Goal: Task Accomplishment & Management: Complete application form

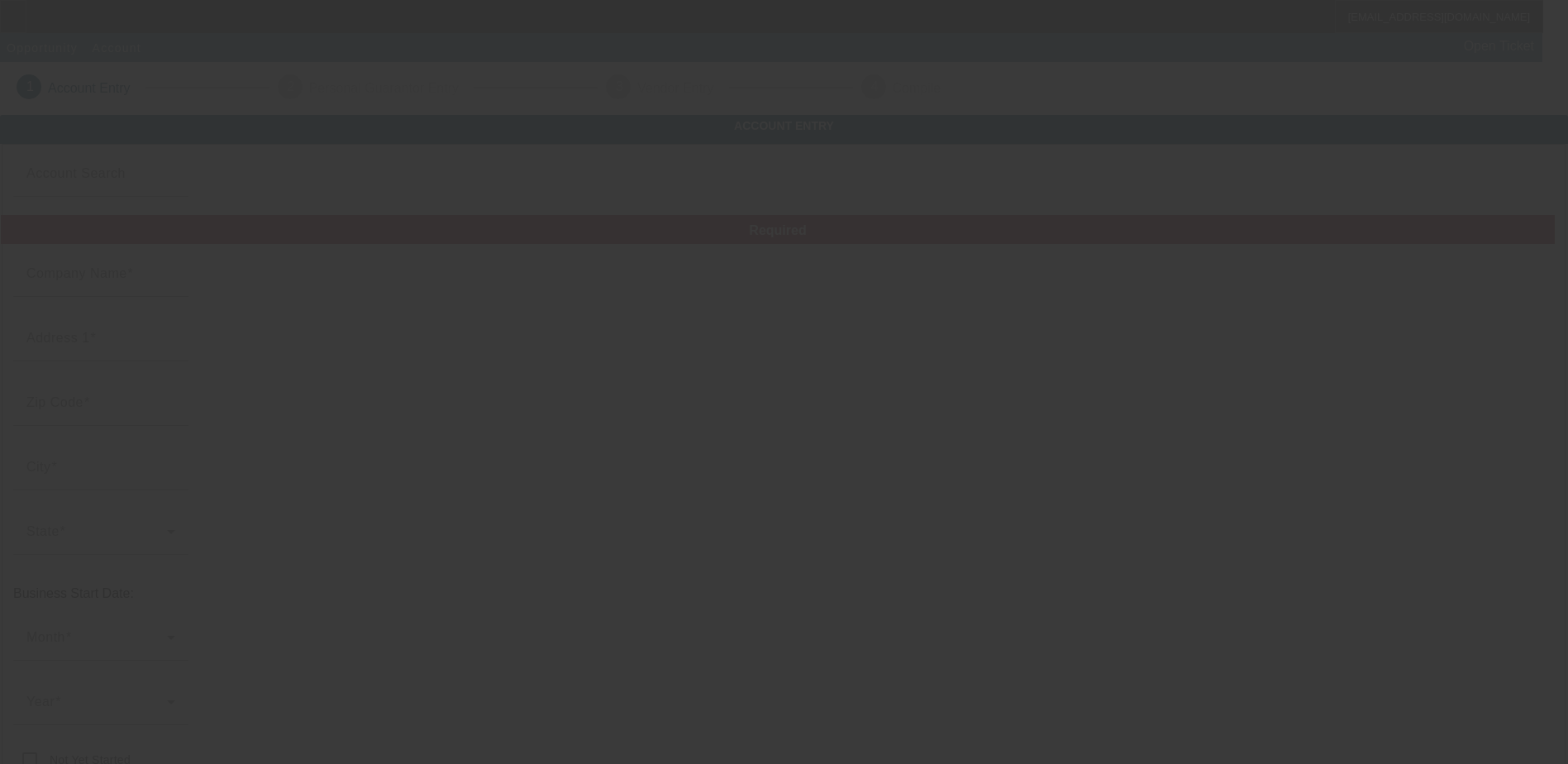
type input "[PERSON_NAME] Towing LLC"
type input "[STREET_ADDRESS][PERSON_NAME]"
type input "23140"
type input "Providence Forge"
type input "[PHONE_NUMBER]"
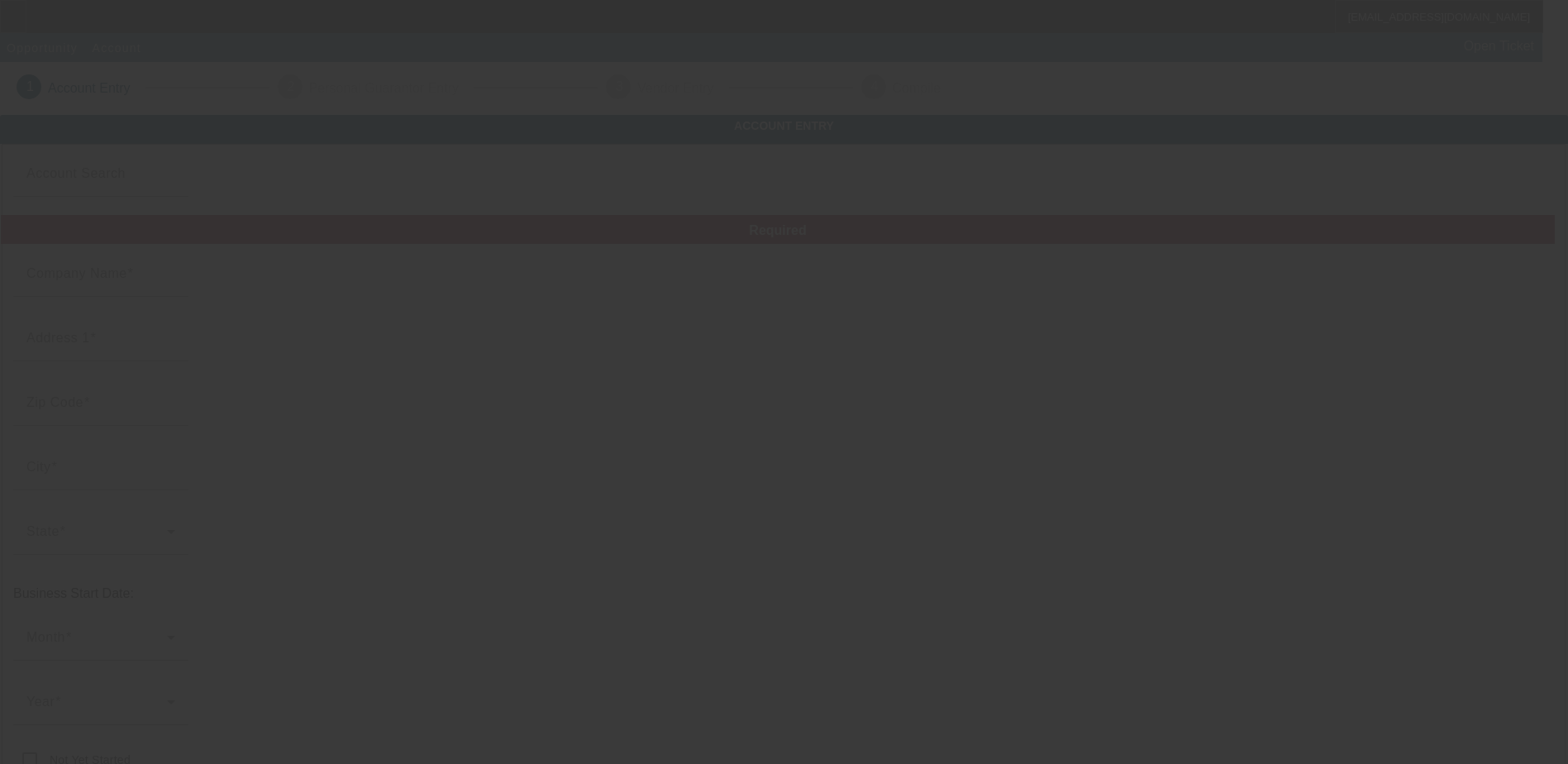
type input "882075668"
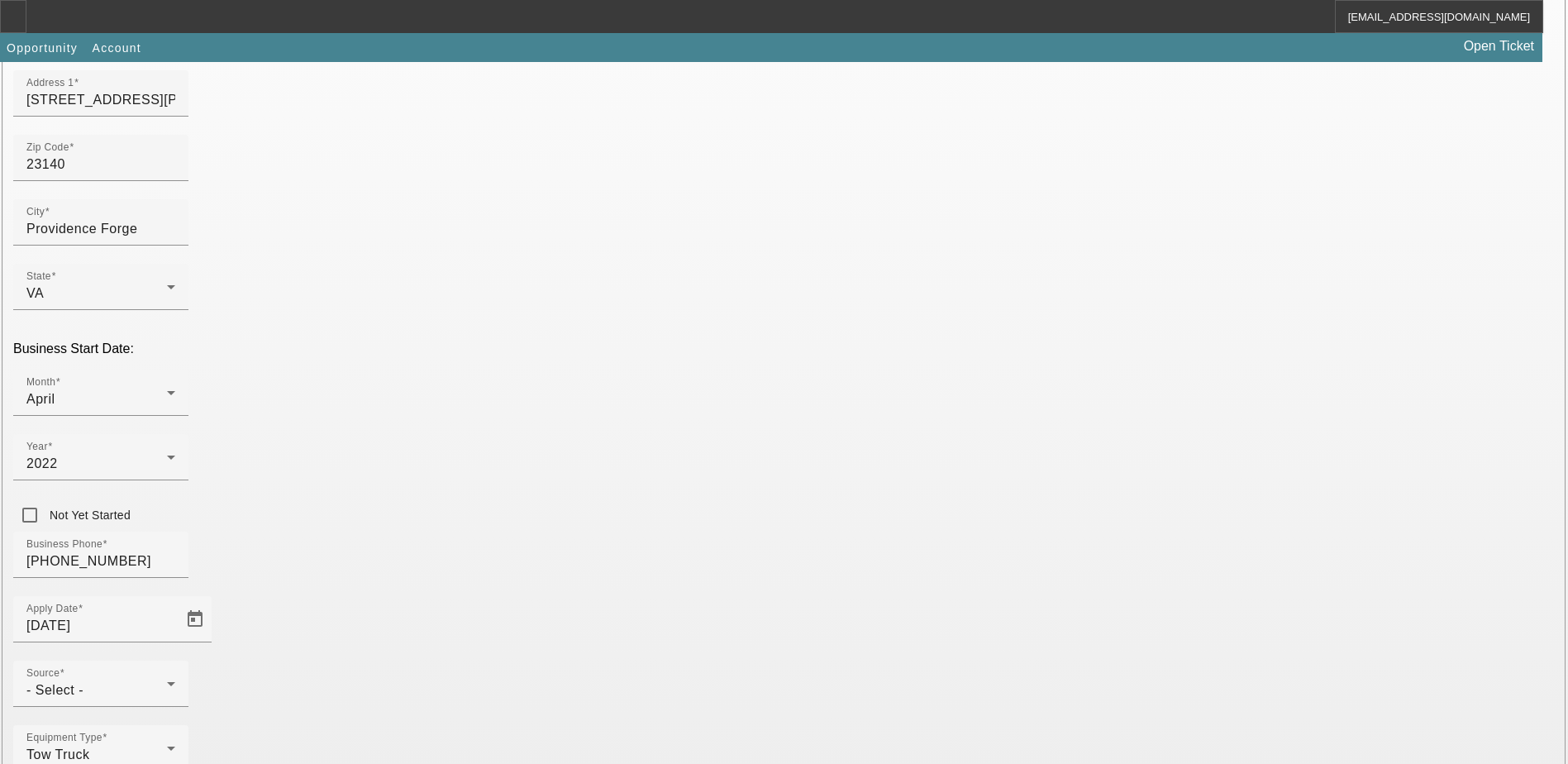
scroll to position [248, 0]
click at [167, 677] on div "- Select -" at bounding box center [96, 687] width 140 height 19
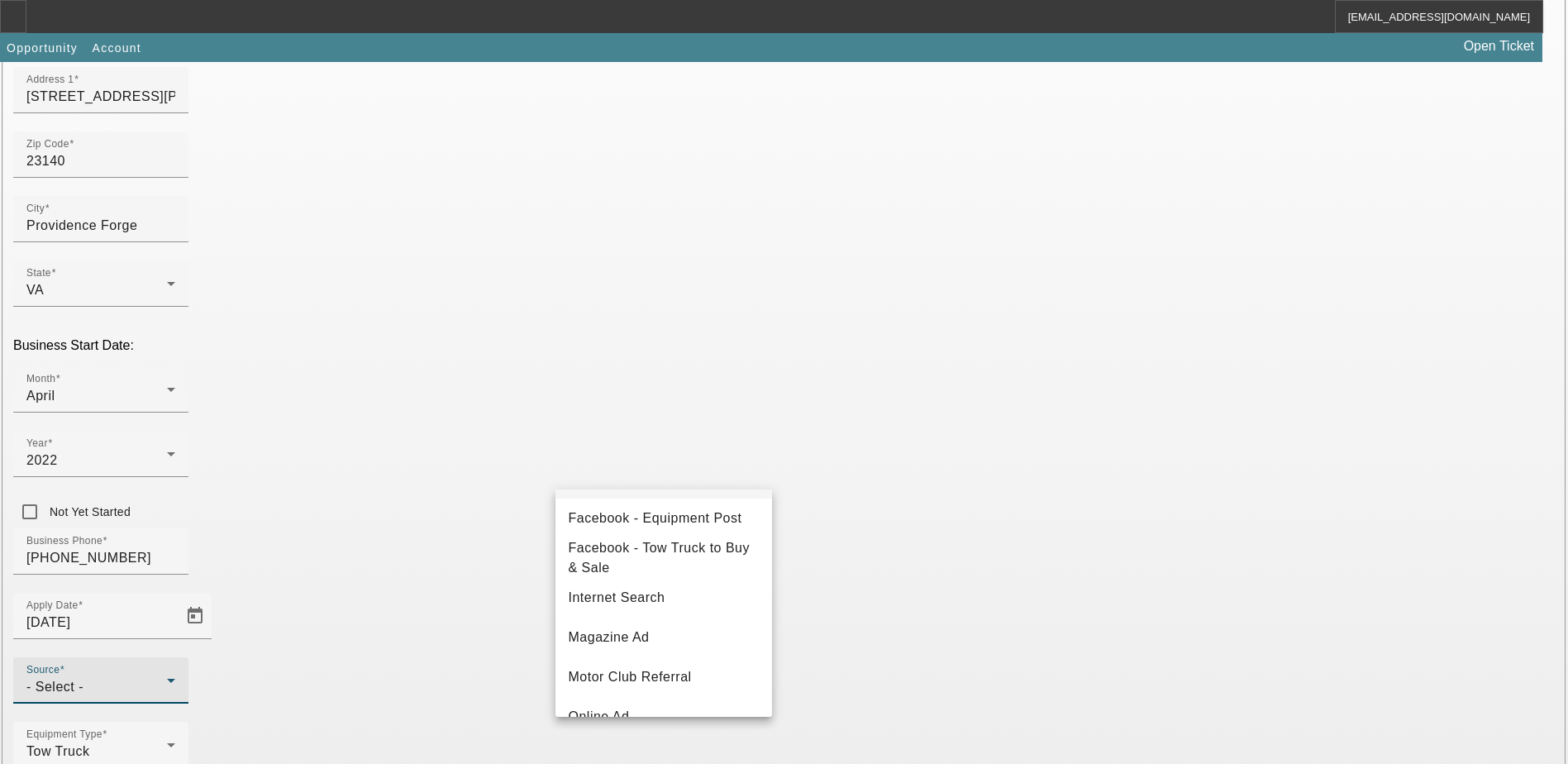
scroll to position [166, 0]
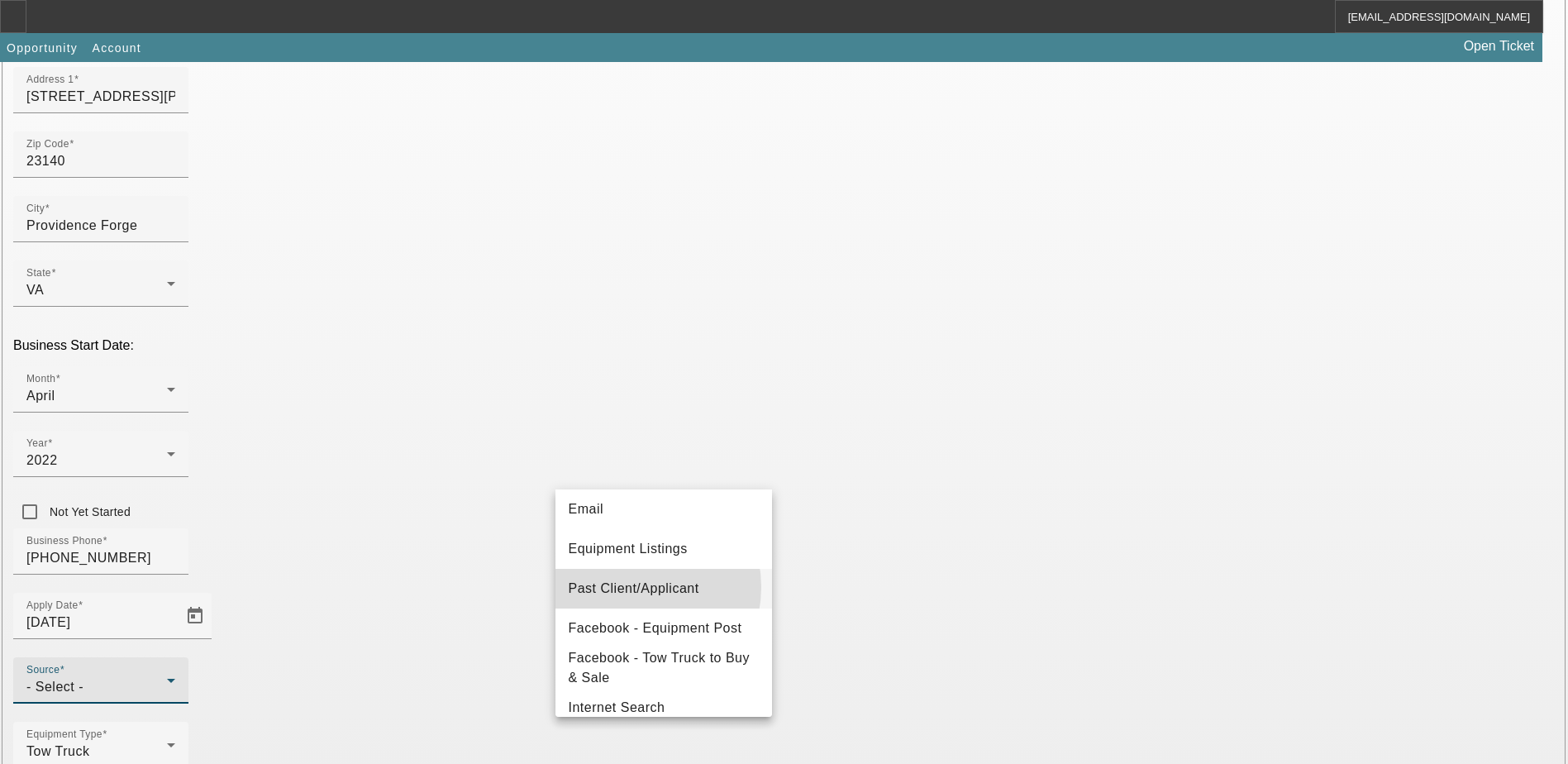
click at [631, 588] on span "Past Client/Applicant" at bounding box center [634, 589] width 131 height 19
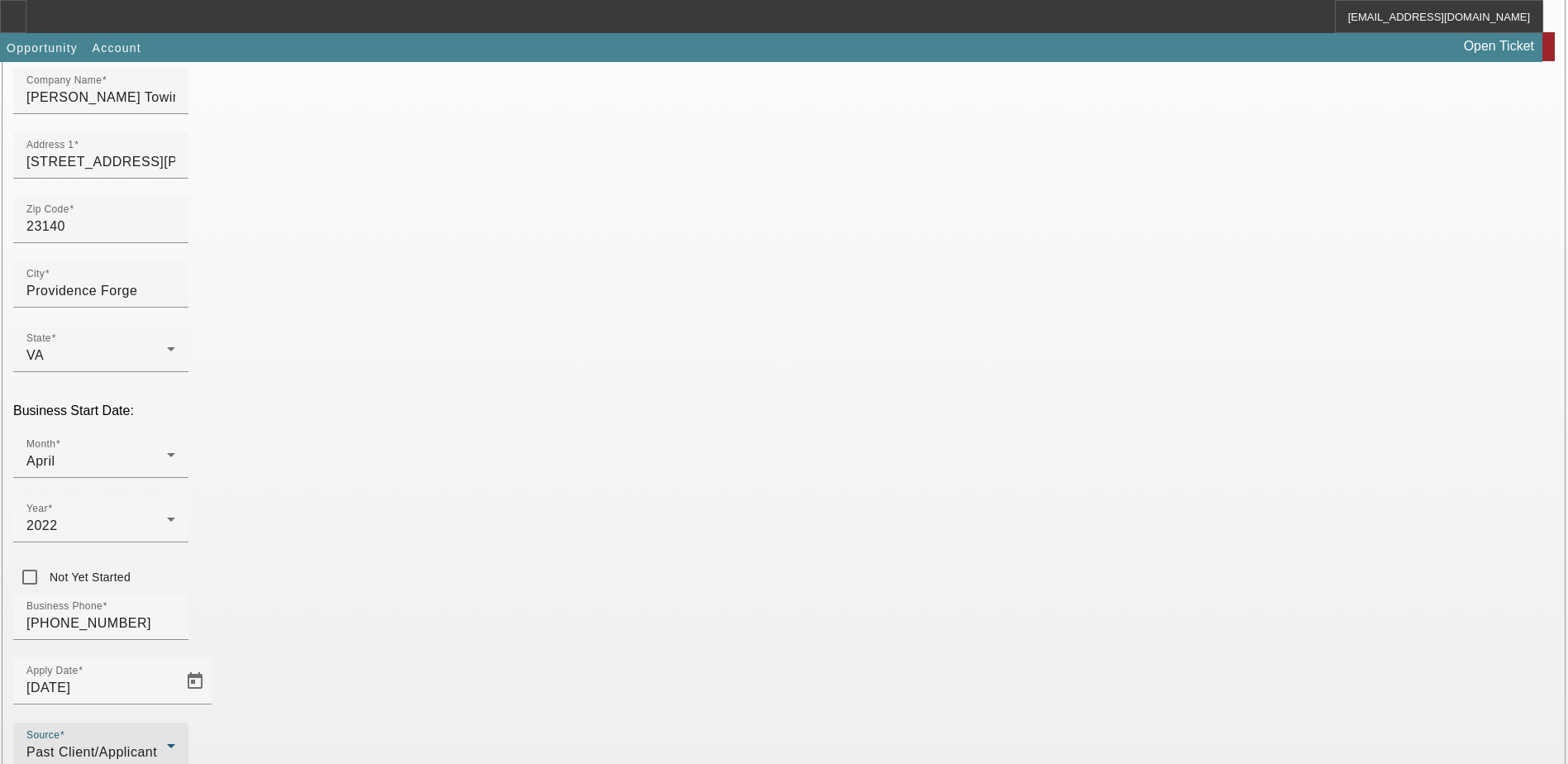
scroll to position [280, 0]
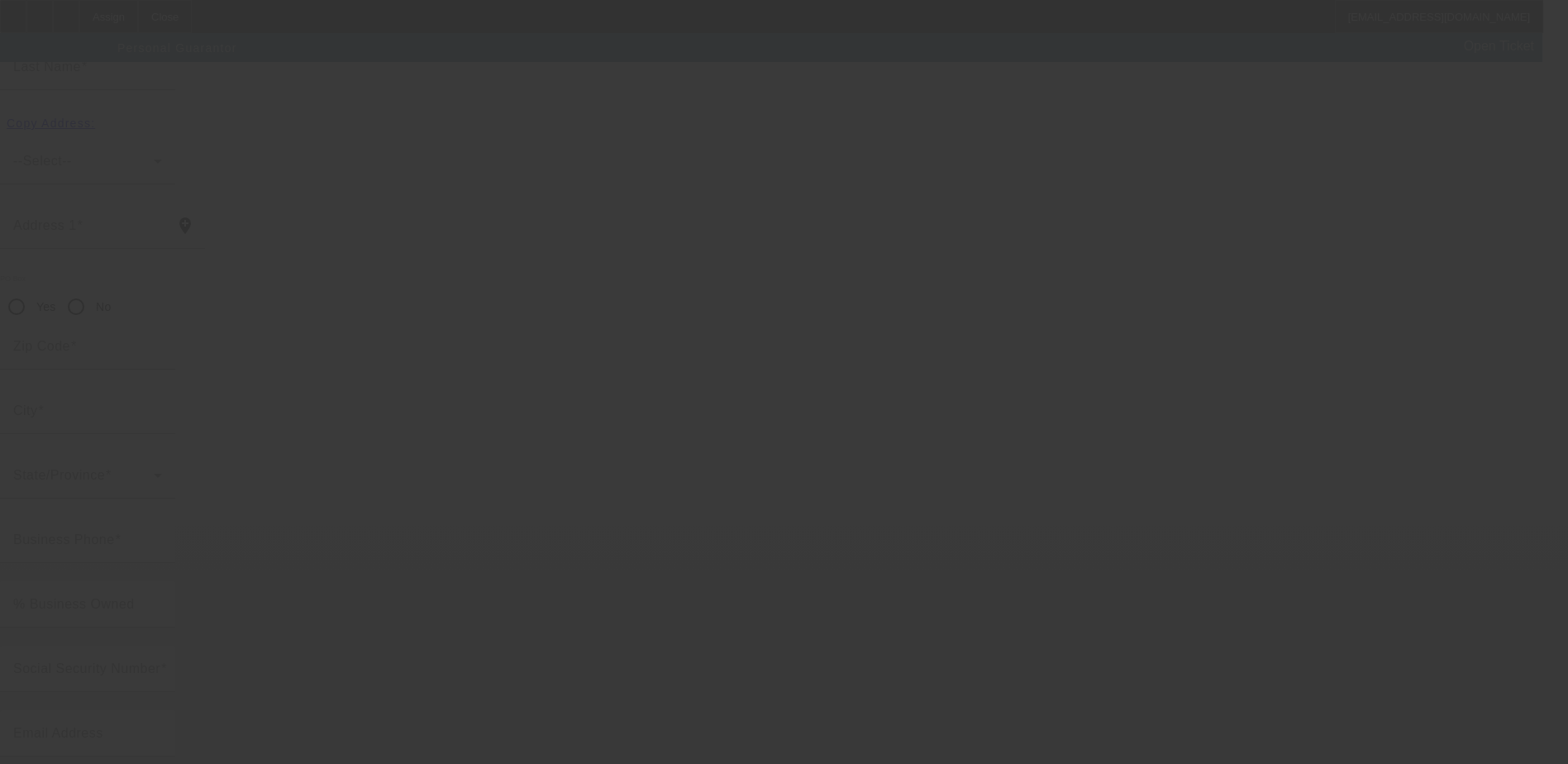
scroll to position [45, 0]
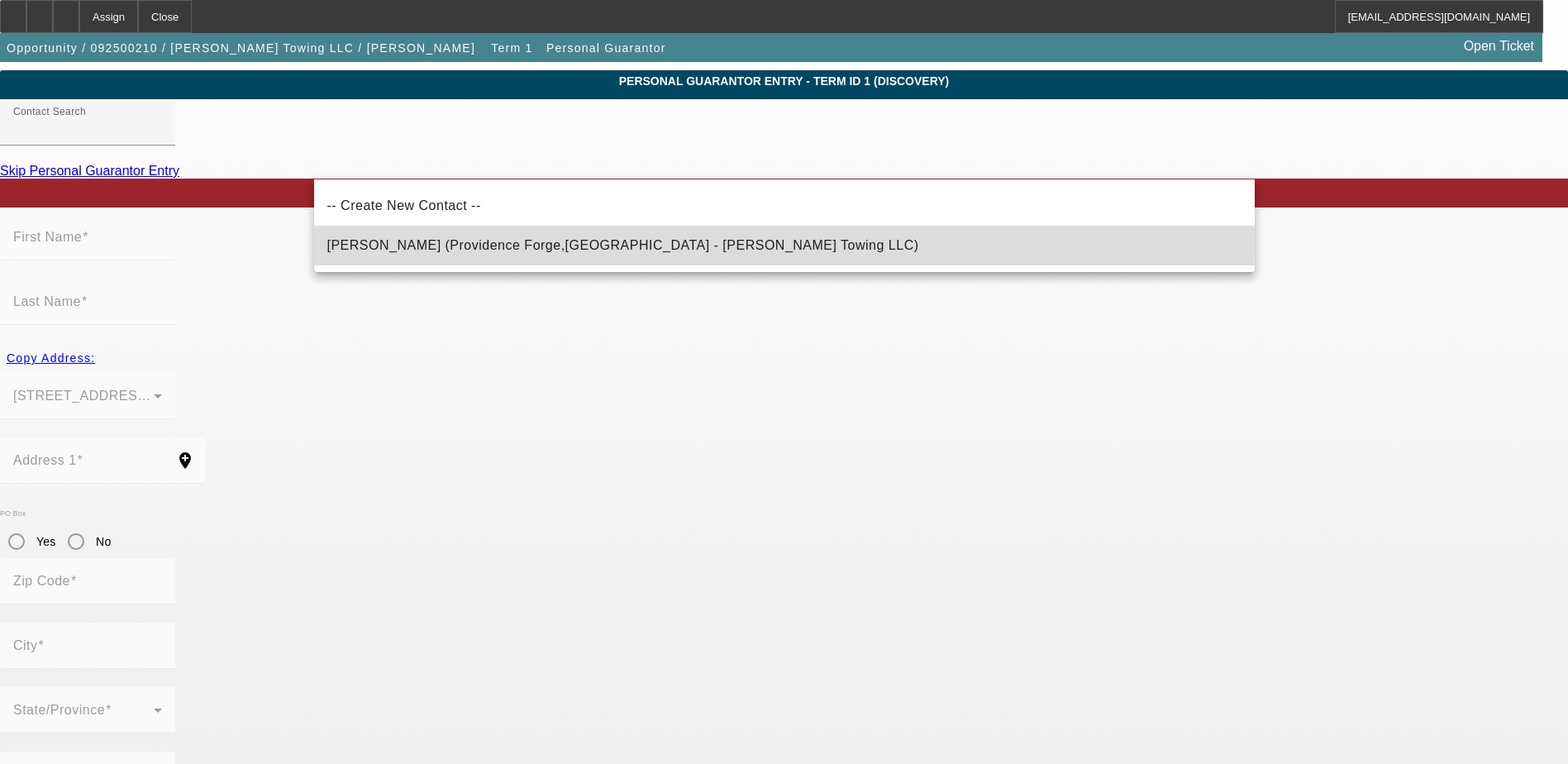
click at [406, 241] on span "Russell, Zachary (Providence Forge,VA - Russell's Towing LLC)" at bounding box center [623, 245] width 592 height 14
type input "Russell, Zachary (Providence Forge,VA - Russell's Towing LLC)"
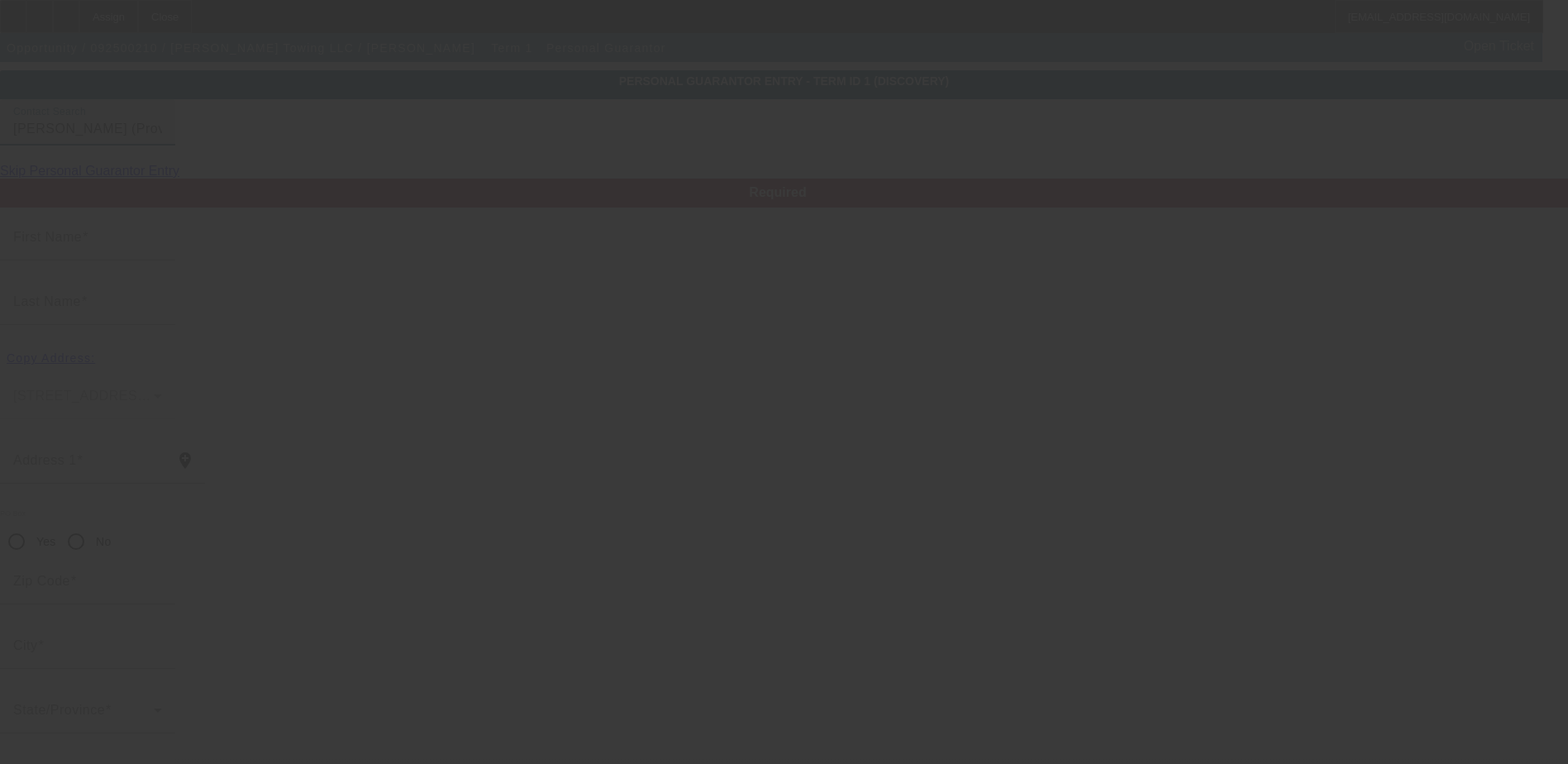
type input "Zachary"
type input "Russell"
type input "4741 sturgeon point road"
radio input "true"
type input "23140"
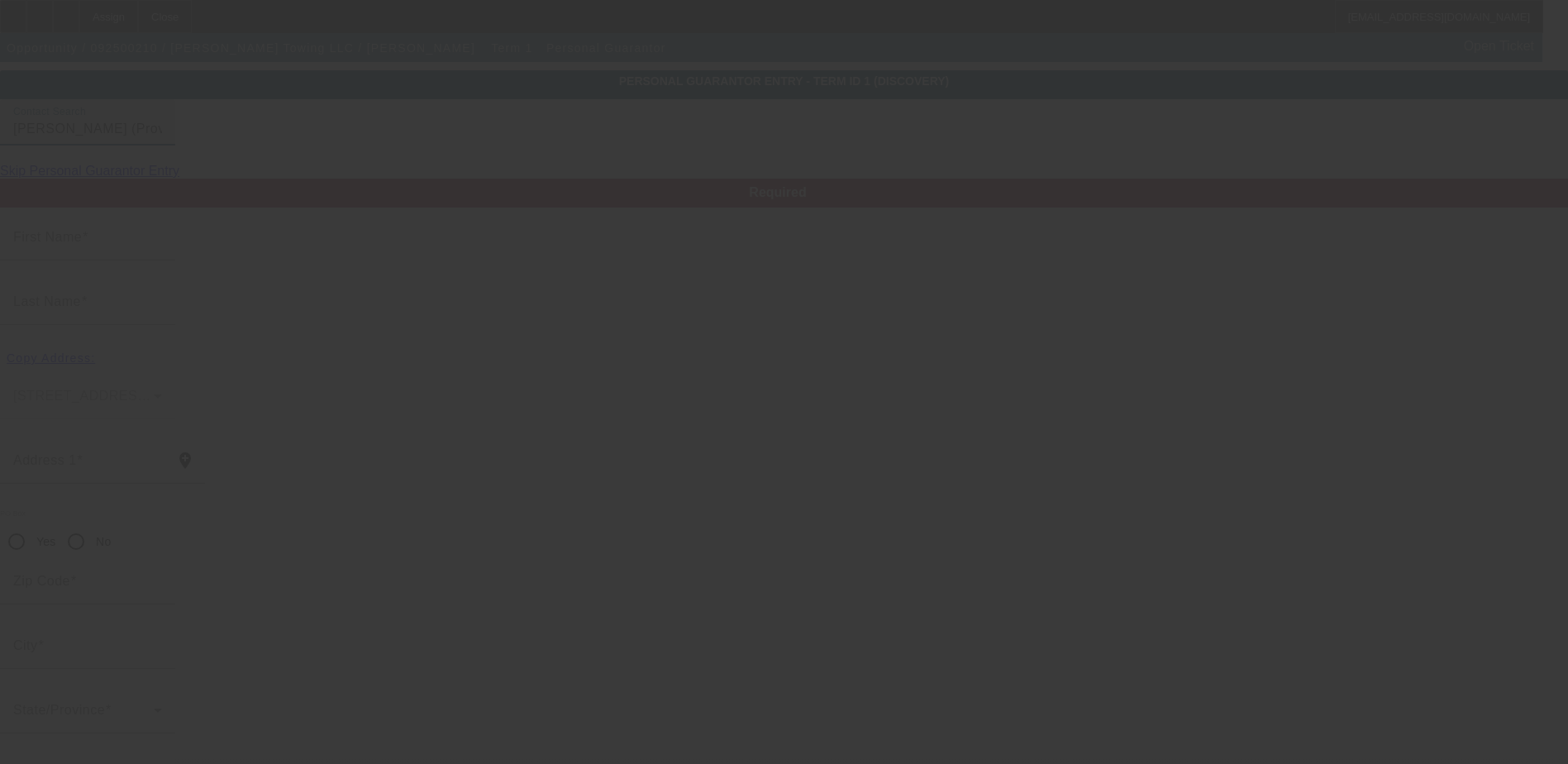
type input "Providence Forge"
type input "(804) 901-0603"
type input "100"
type input "226-65-1252"
type input "russellstowingllc@gmail.com"
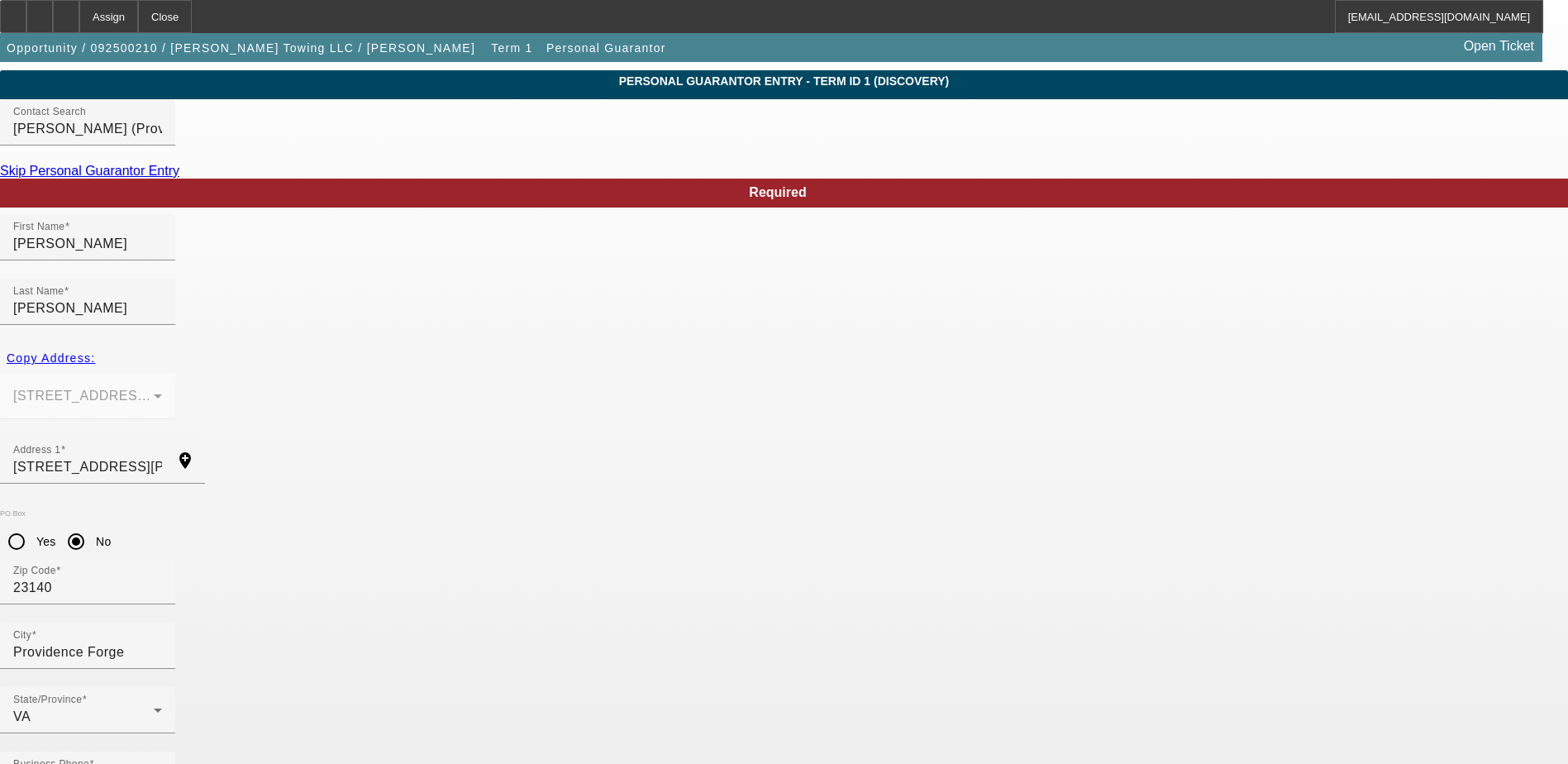
type input "226-65-1252"
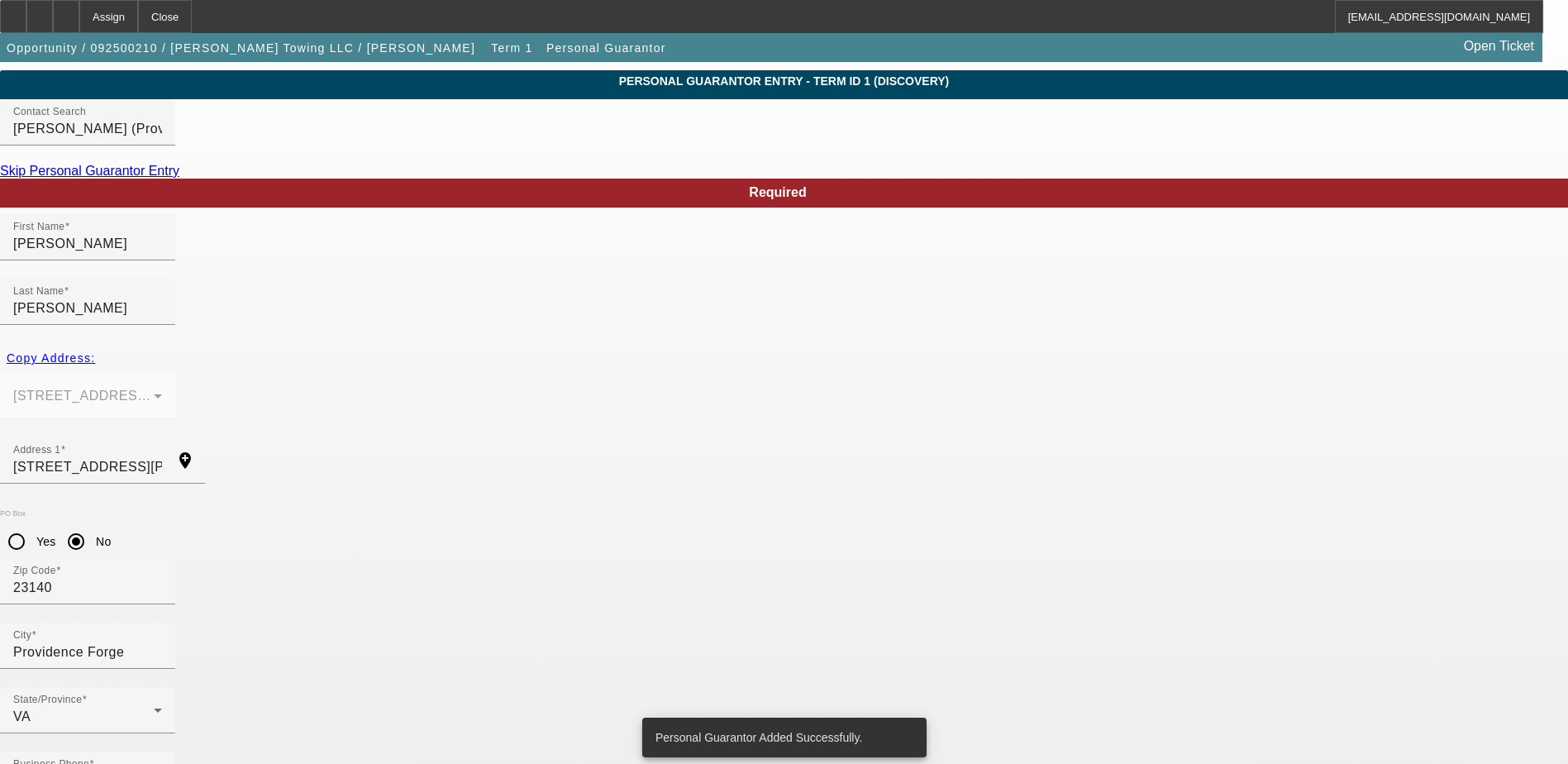
scroll to position [0, 0]
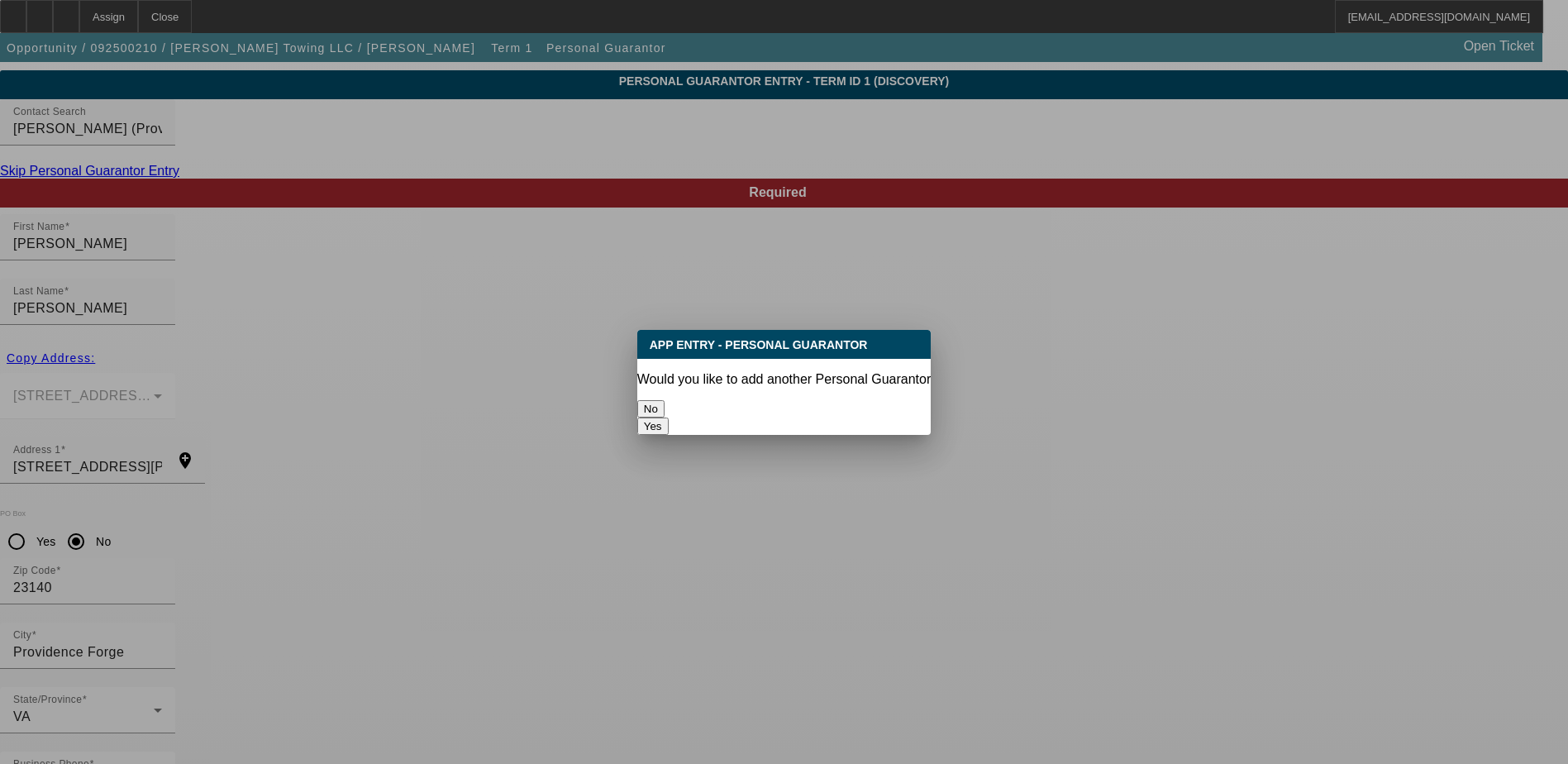
click at [664, 402] on button "No" at bounding box center [651, 409] width 27 height 18
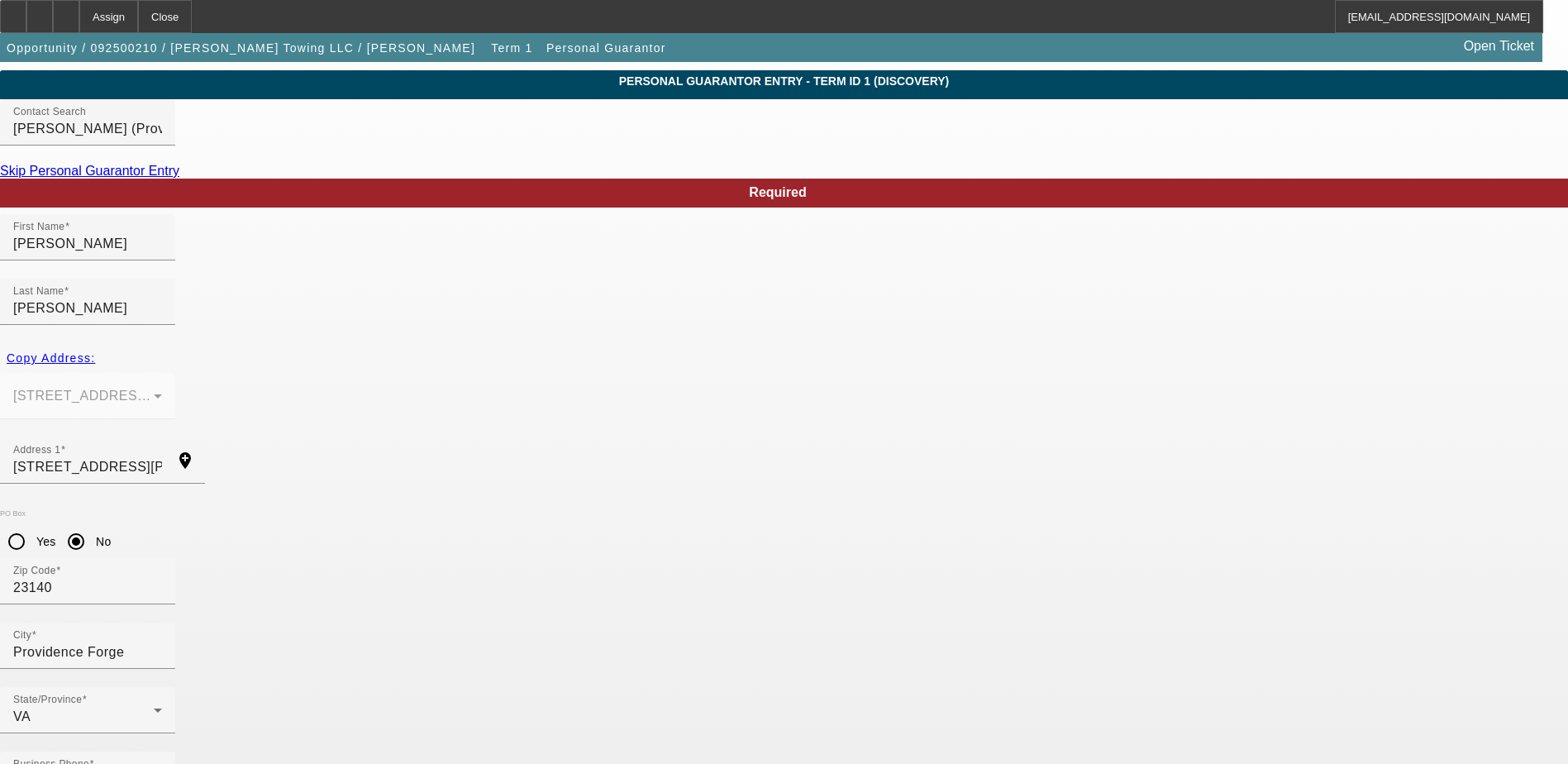
scroll to position [45, 0]
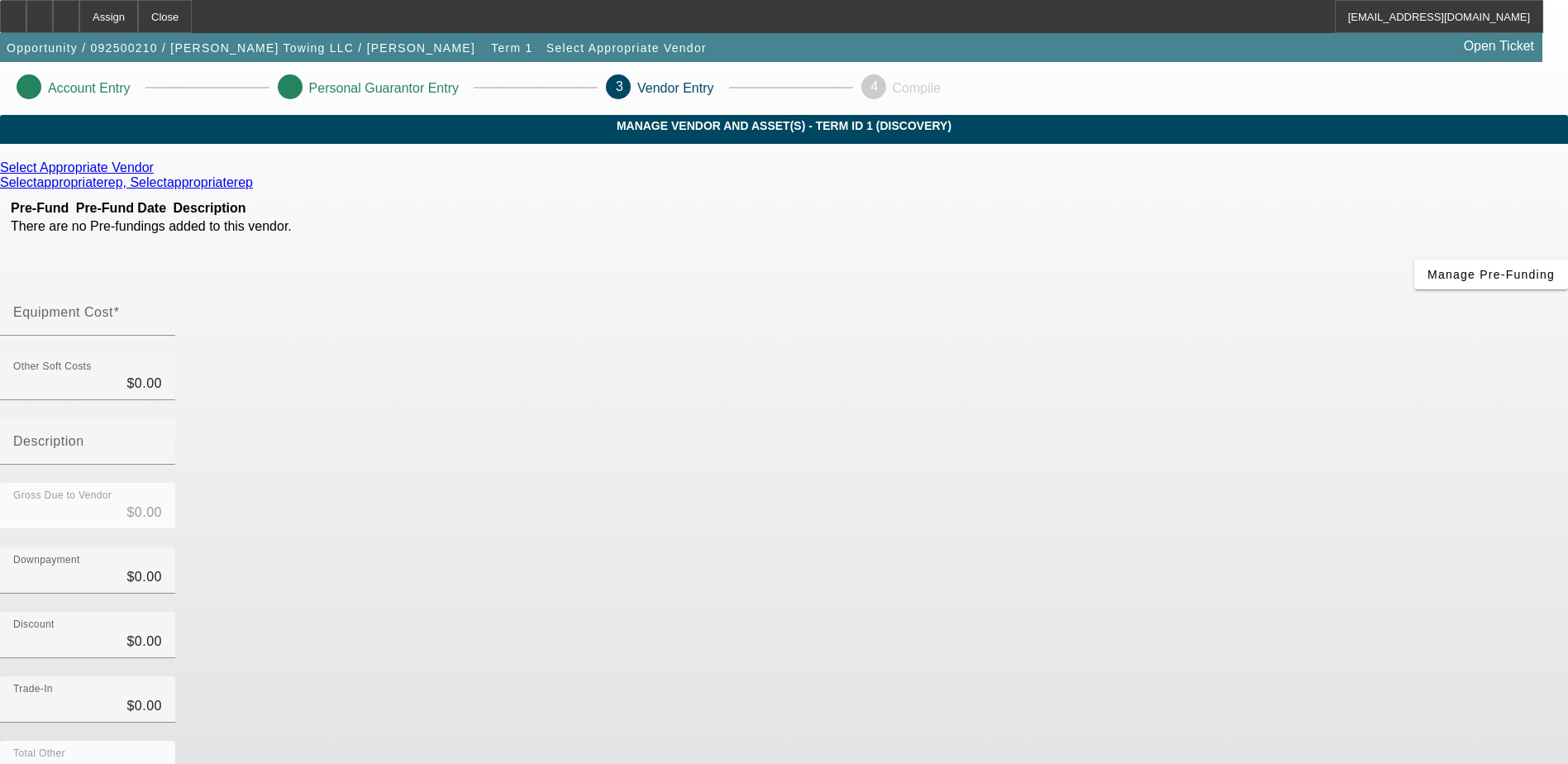
click at [113, 305] on mat-label "Equipment Cost" at bounding box center [63, 312] width 100 height 14
click at [162, 309] on input "Equipment Cost" at bounding box center [88, 319] width 149 height 19
type input "$0.00"
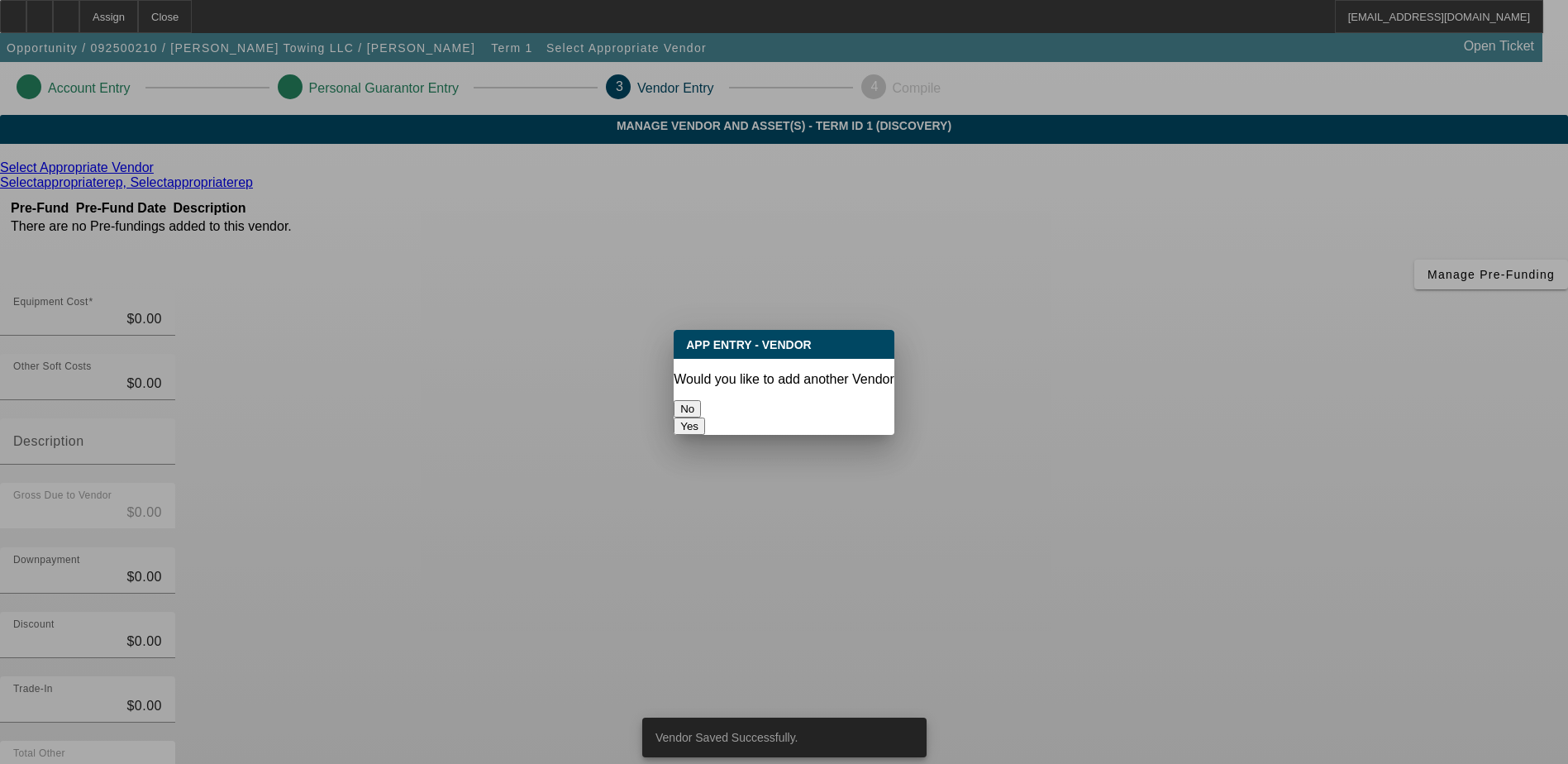
click at [701, 401] on button "No" at bounding box center [688, 409] width 27 height 18
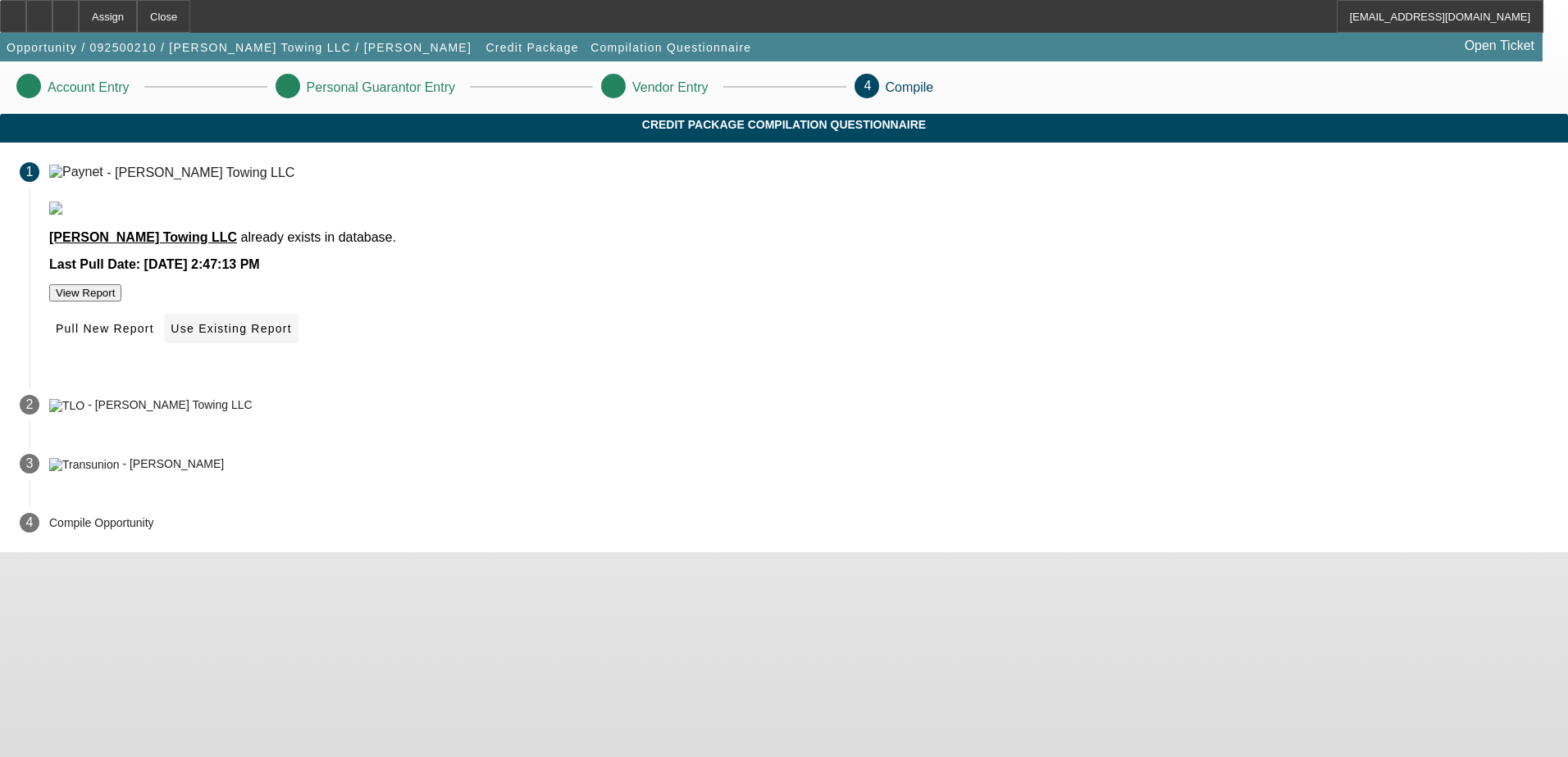
click at [291, 335] on span "Use Existing Report" at bounding box center [231, 329] width 121 height 14
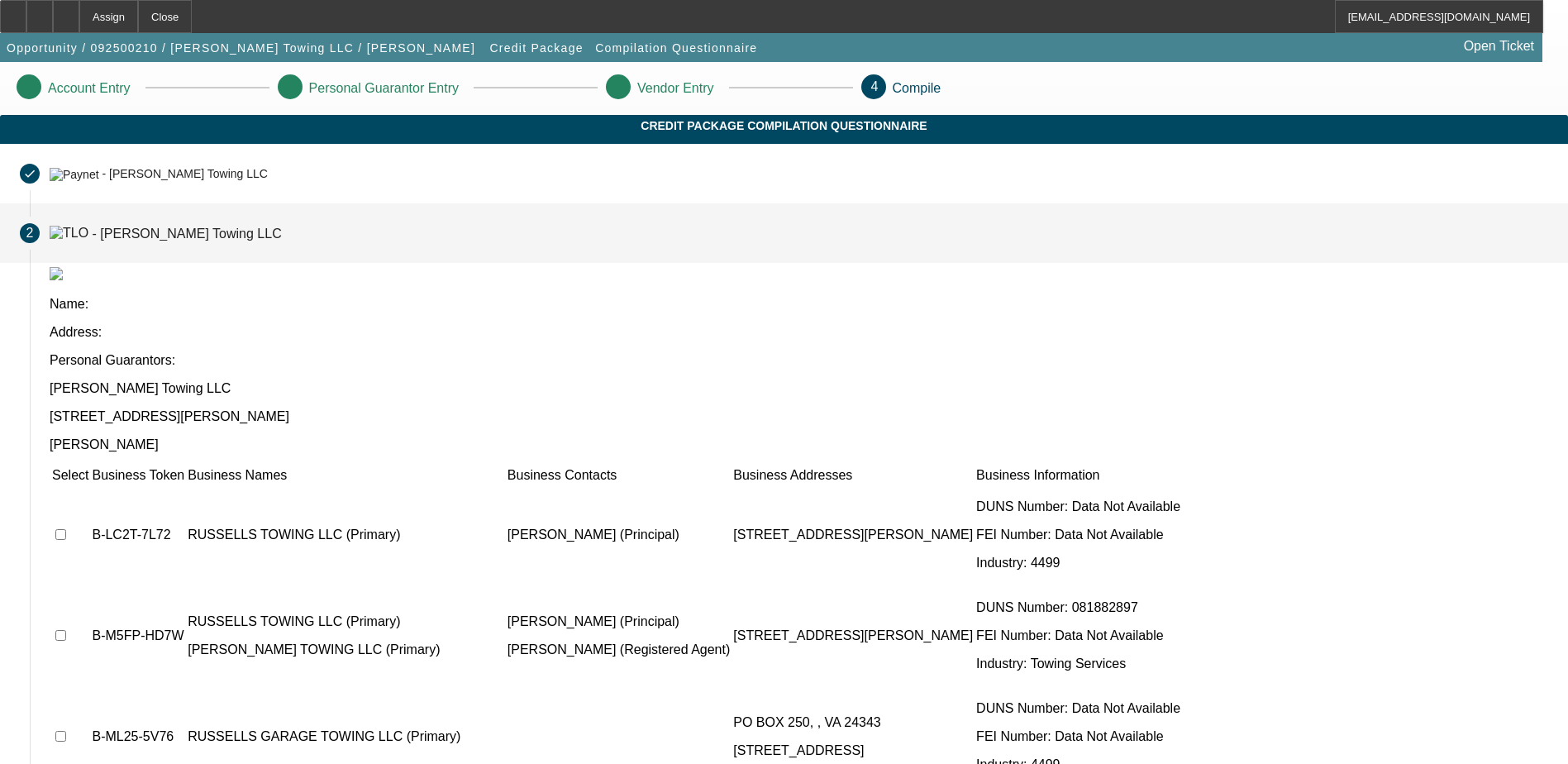
click at [66, 529] on input "checkbox" at bounding box center [60, 534] width 11 height 11
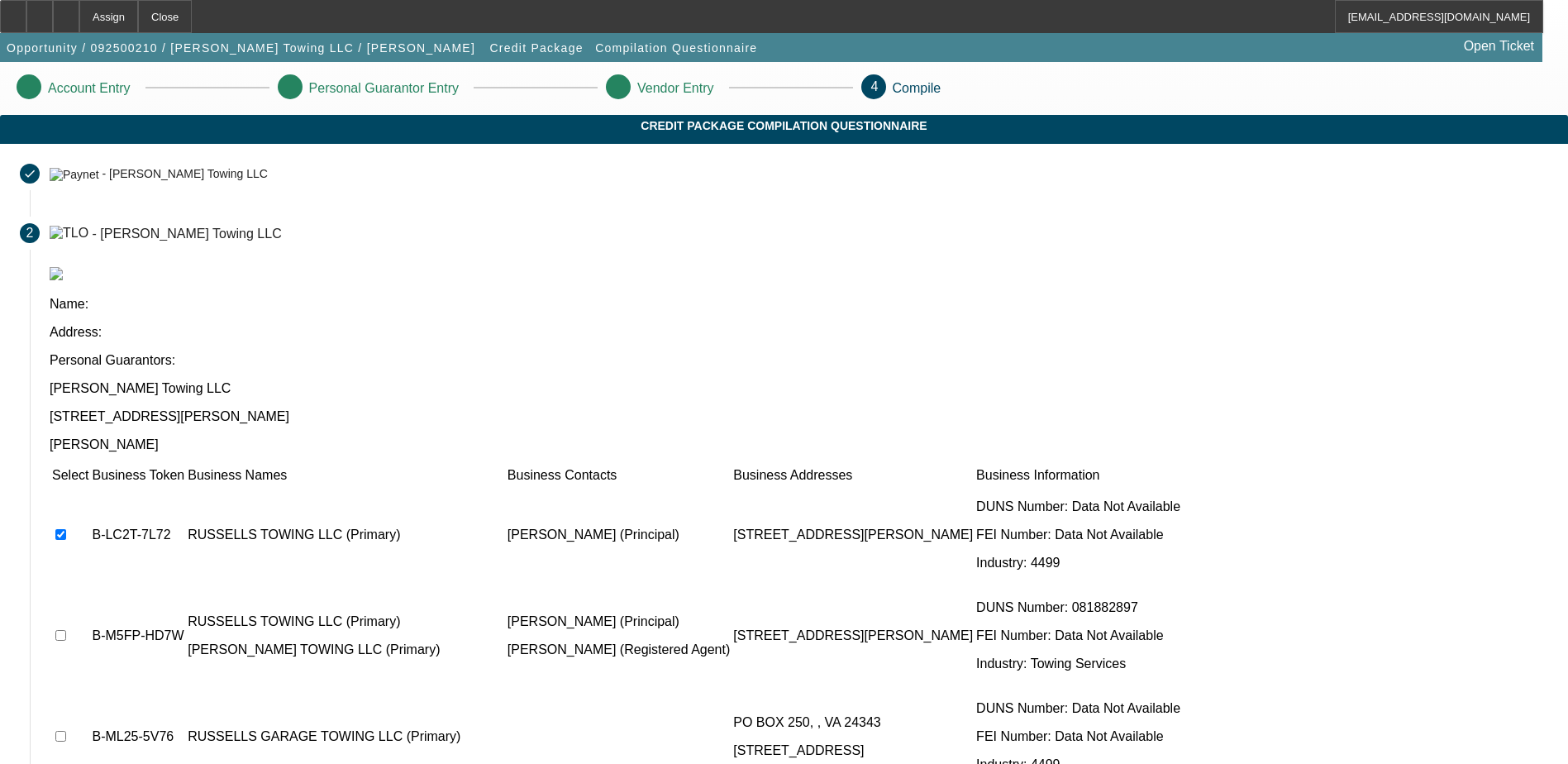
click at [66, 529] on input "checkbox" at bounding box center [60, 534] width 11 height 11
checkbox input "false"
click at [66, 630] on input "checkbox" at bounding box center [60, 635] width 11 height 11
checkbox input "true"
click at [66, 529] on input "checkbox" at bounding box center [60, 534] width 11 height 11
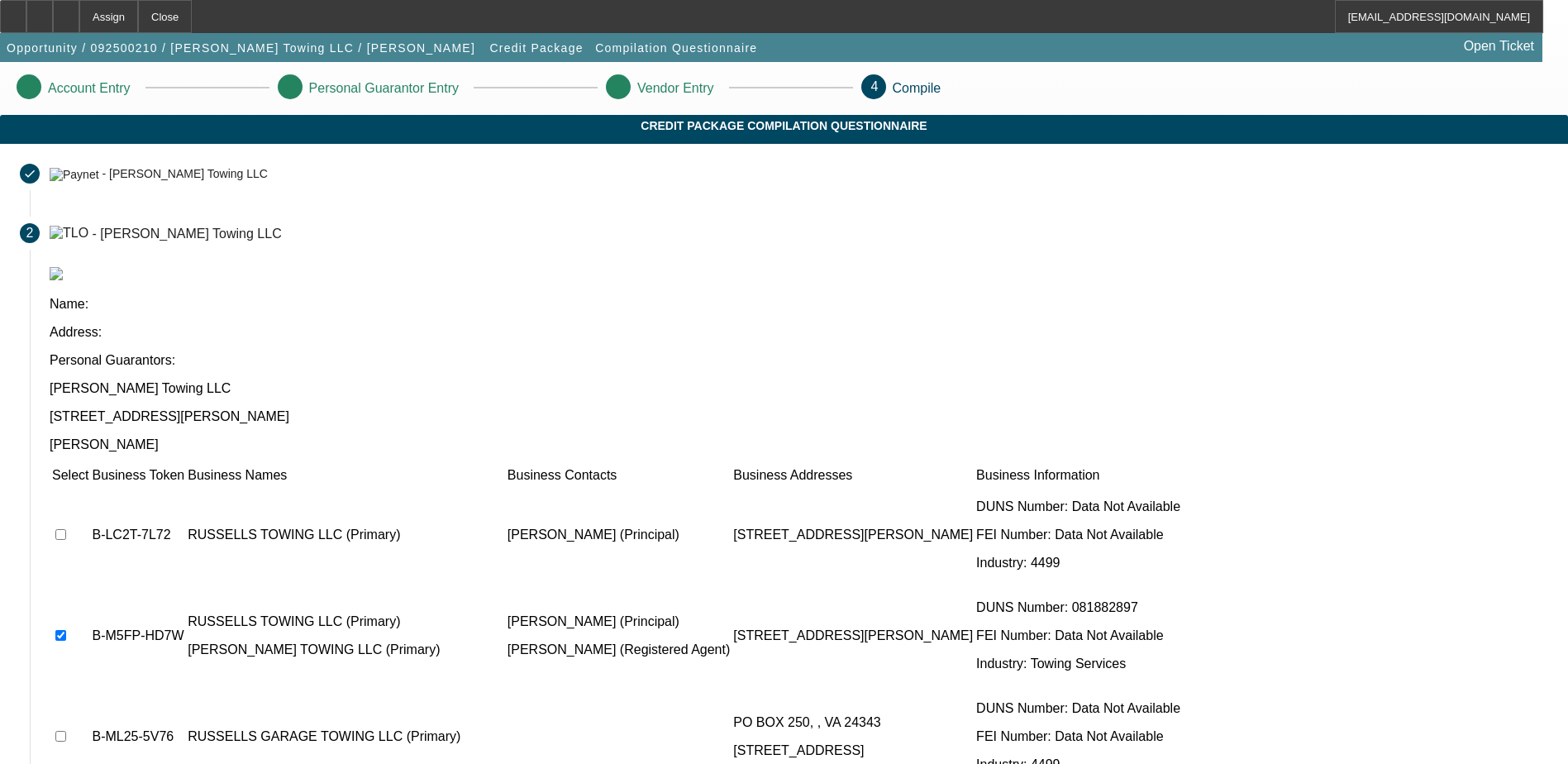
checkbox input "true"
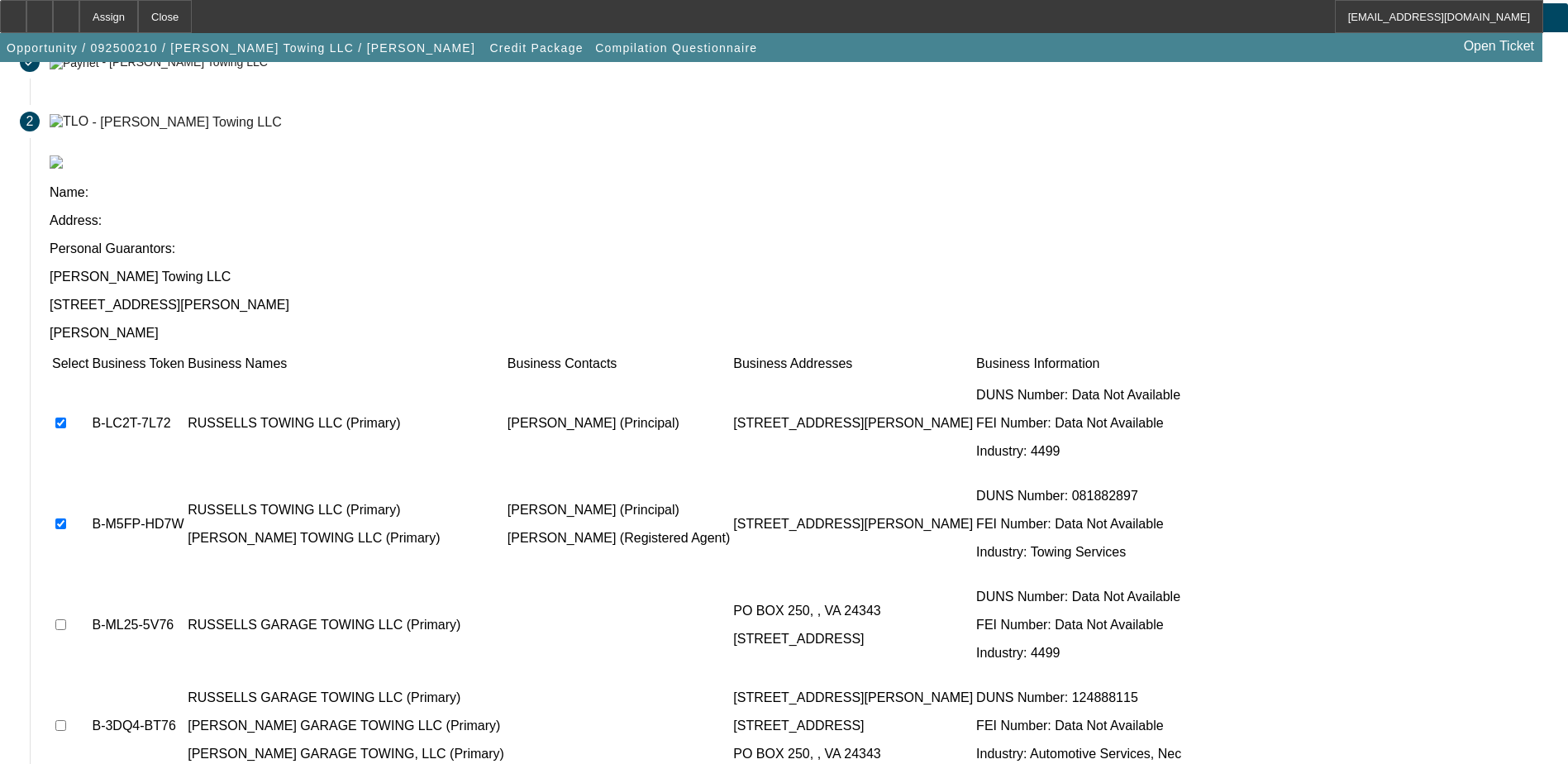
scroll to position [210, 0]
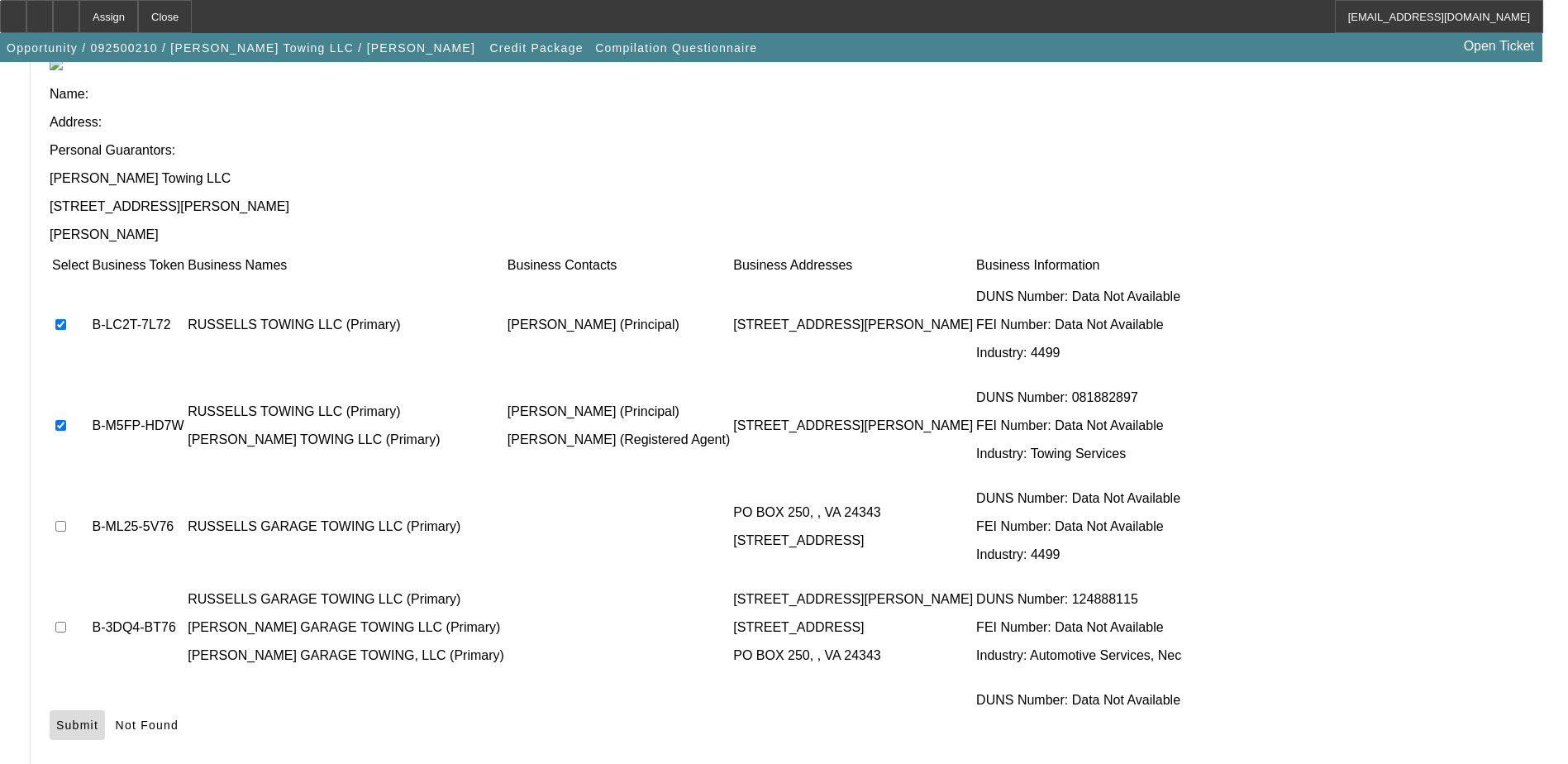
click at [98, 719] on span "Submit" at bounding box center [77, 726] width 42 height 14
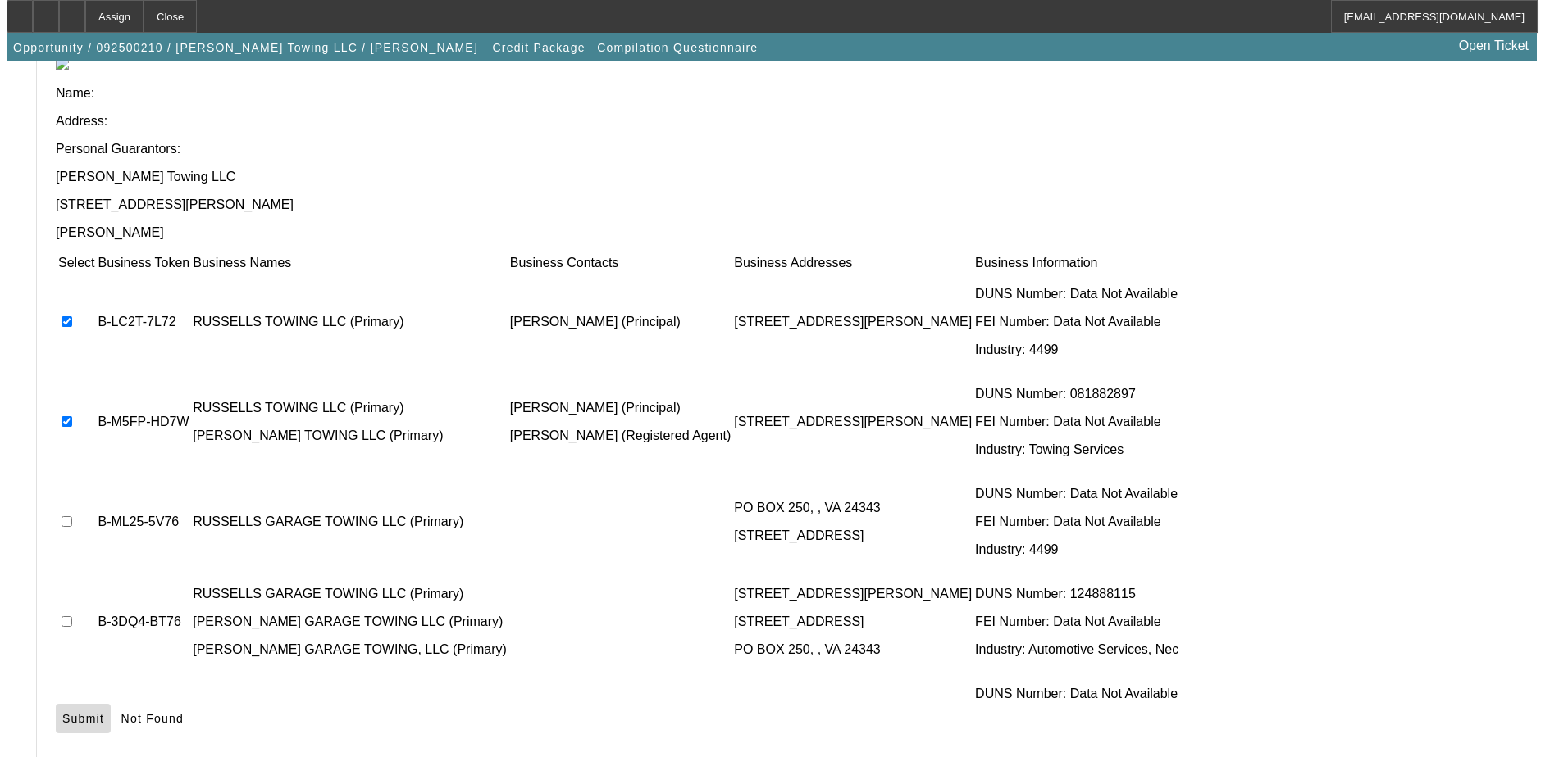
scroll to position [0, 0]
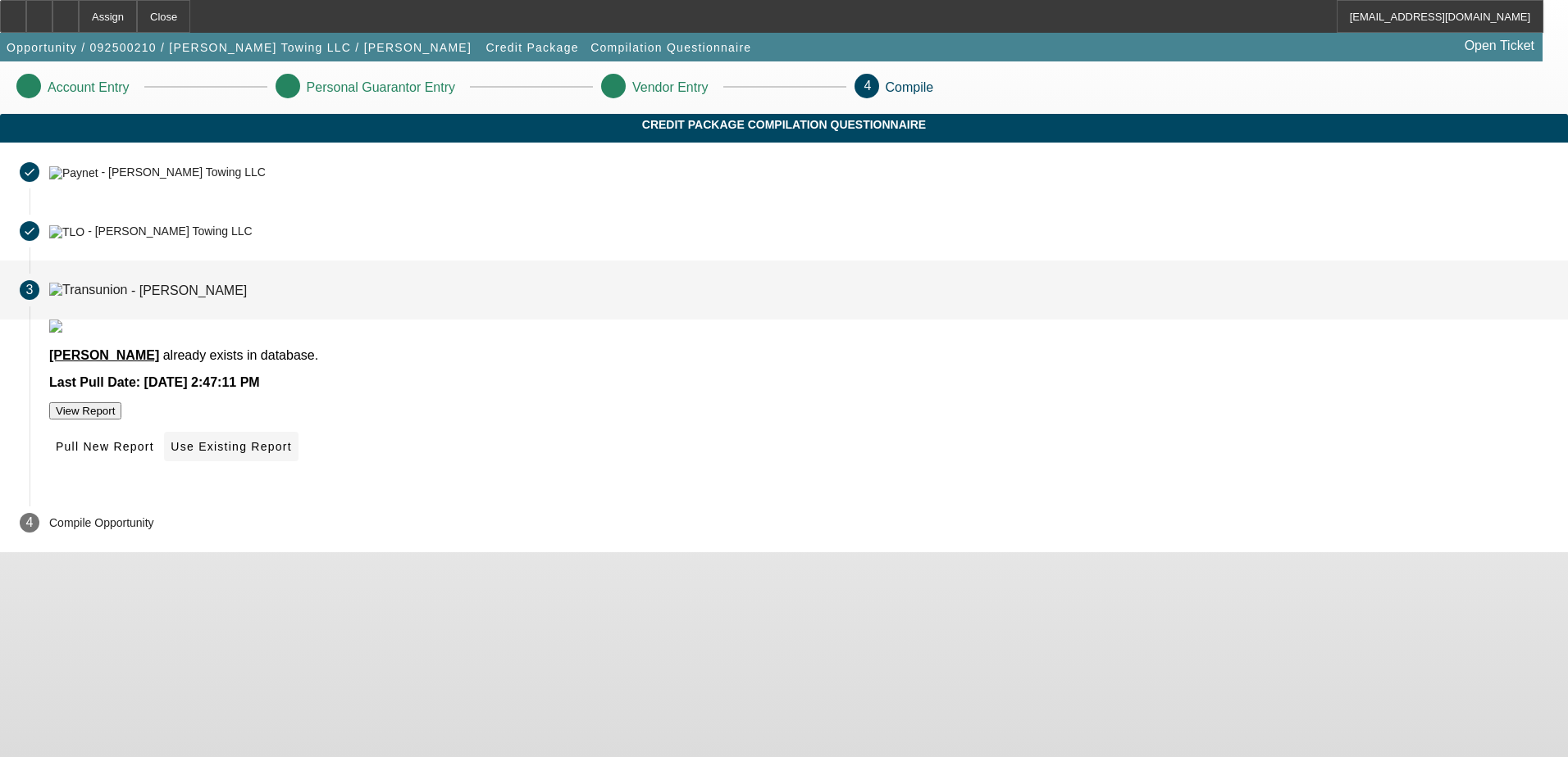
click at [291, 453] on span "Use Existing Report" at bounding box center [231, 447] width 121 height 14
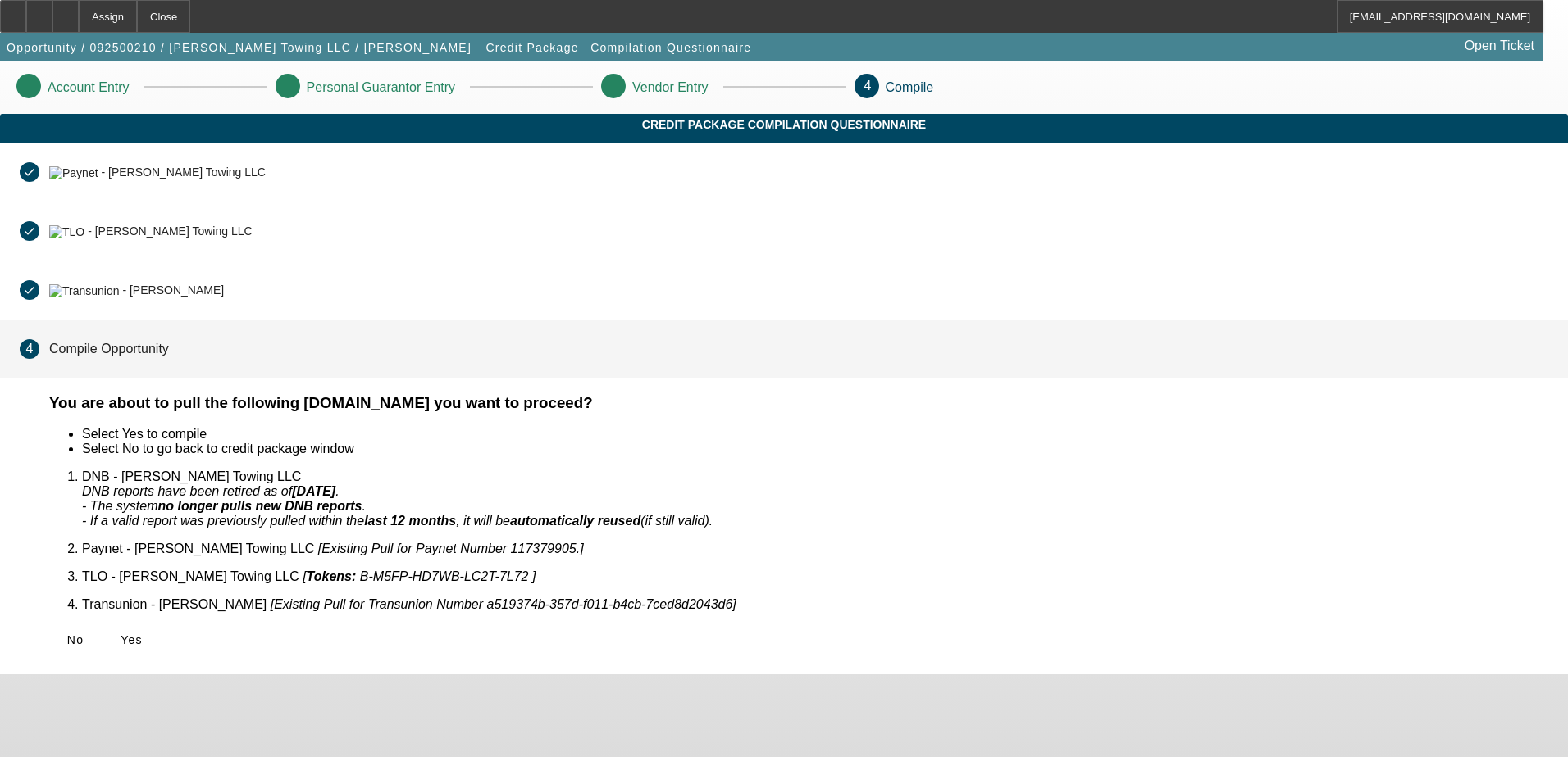
click at [143, 633] on span "Yes" at bounding box center [131, 640] width 22 height 14
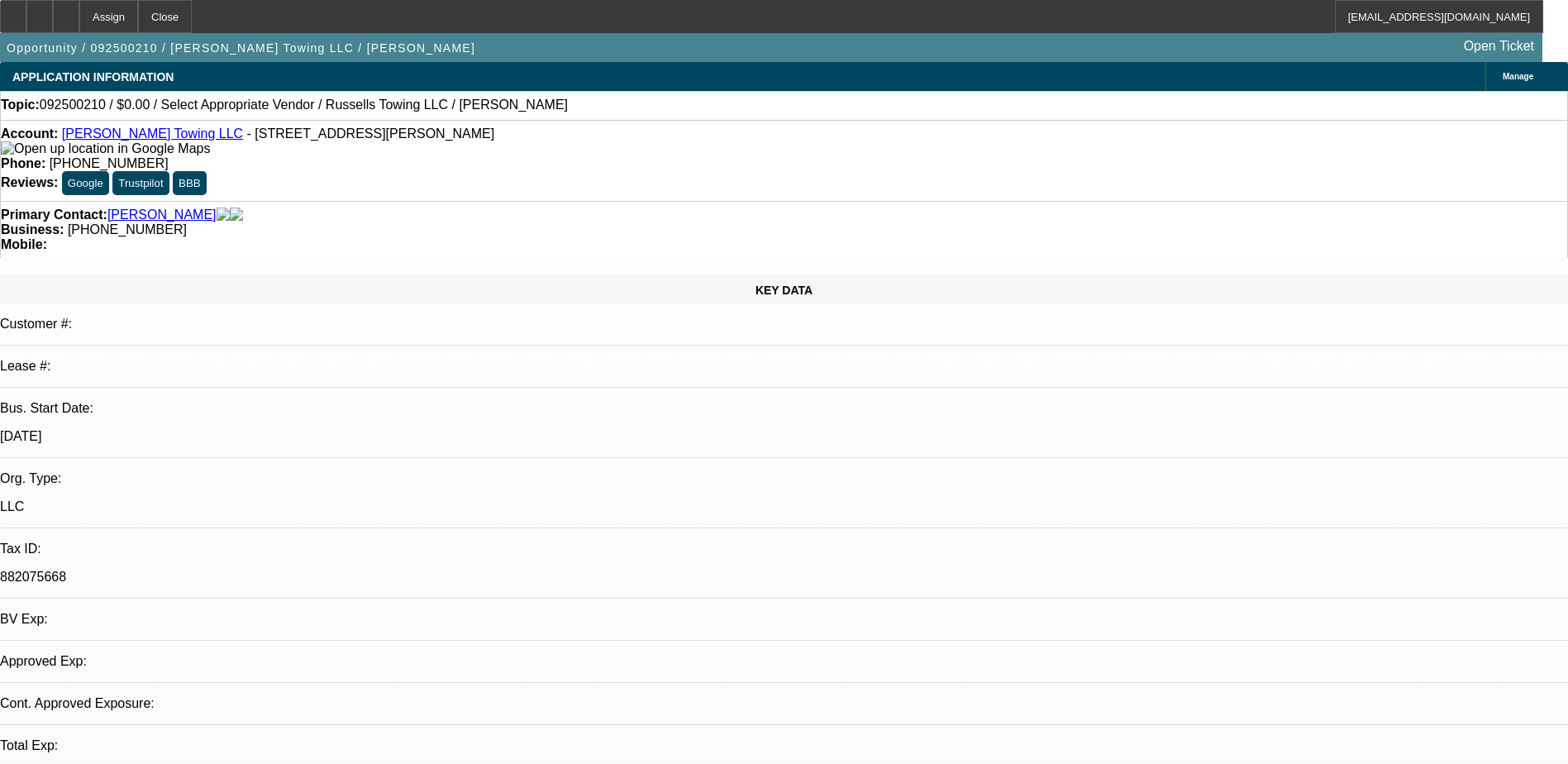
select select "0"
select select "2"
select select "0.1"
select select "4"
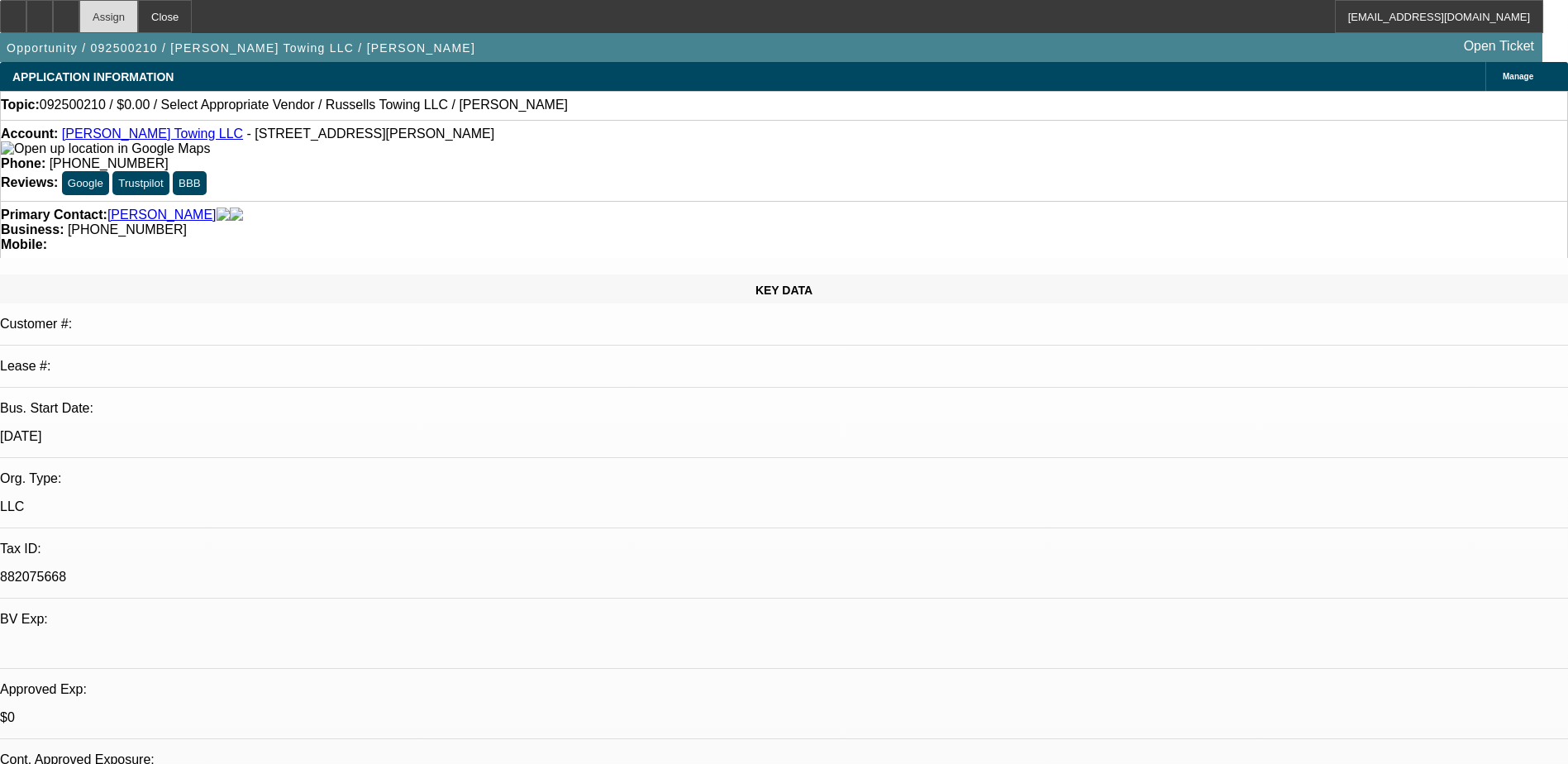
click at [138, 21] on div "Assign" at bounding box center [108, 17] width 58 height 33
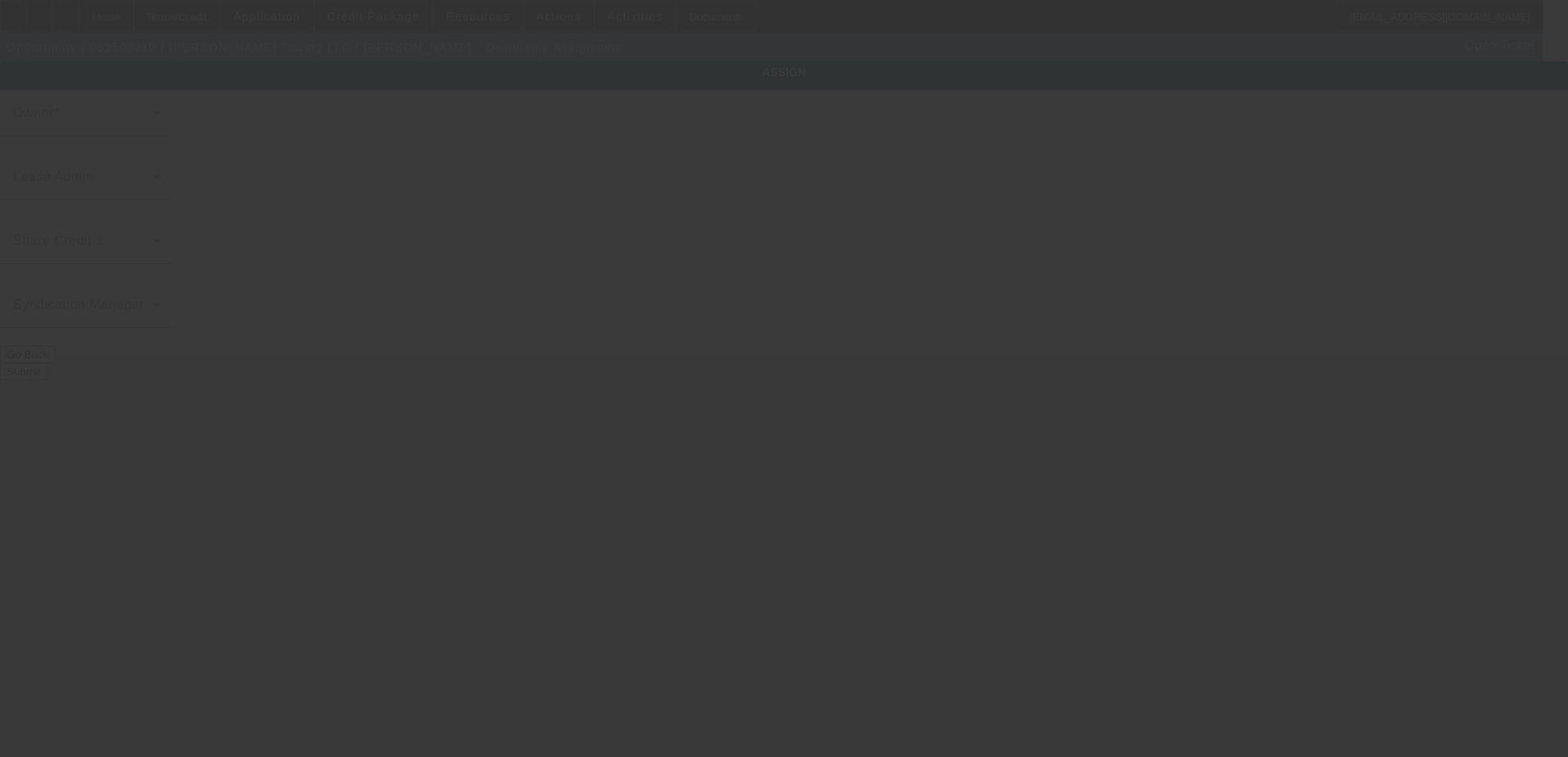
click at [664, 201] on div at bounding box center [784, 378] width 1568 height 757
click at [677, 126] on div at bounding box center [784, 378] width 1568 height 757
click at [670, 198] on div at bounding box center [784, 378] width 1568 height 757
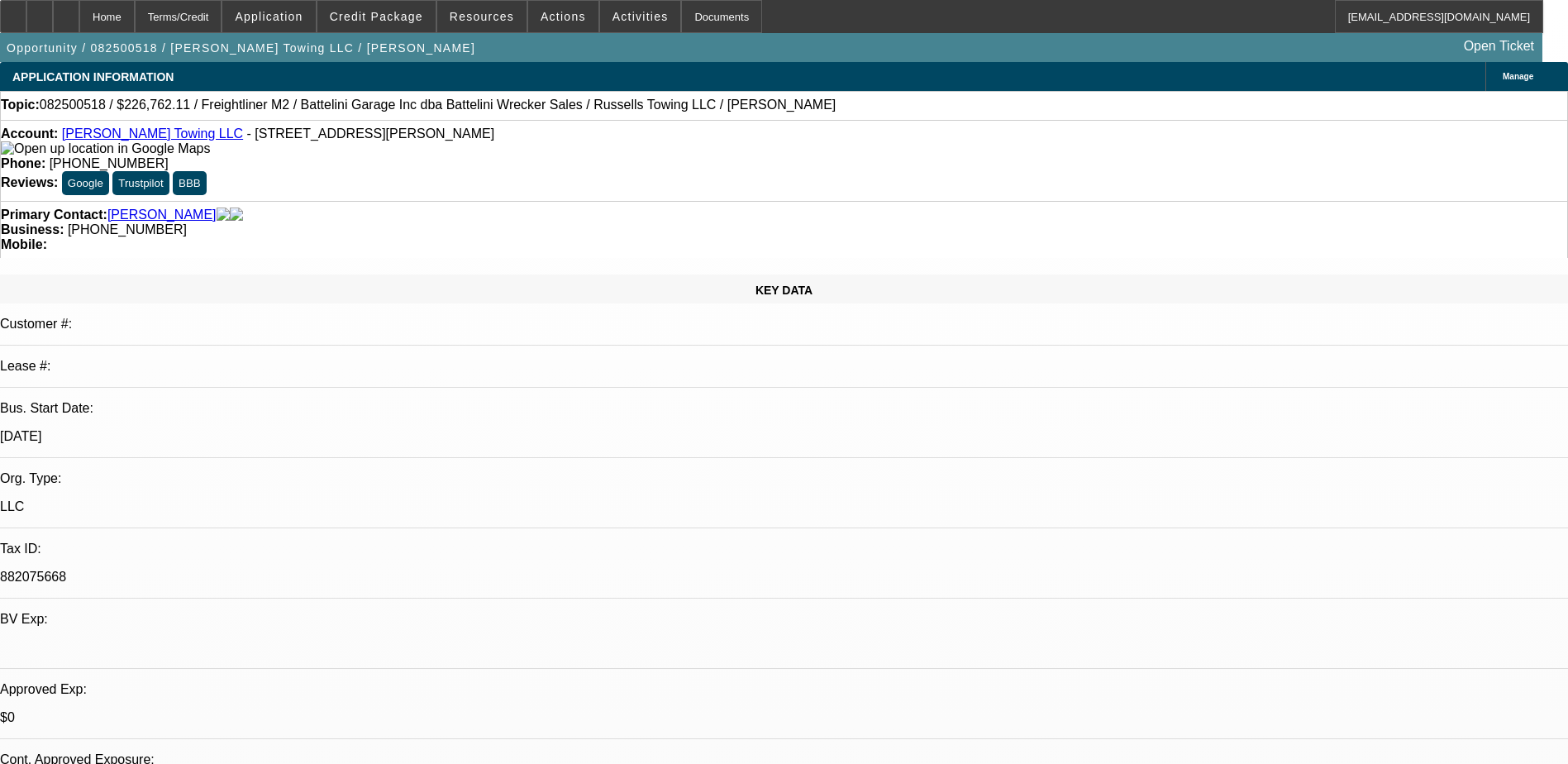
select select "0"
select select "2"
select select "0.1"
select select "4"
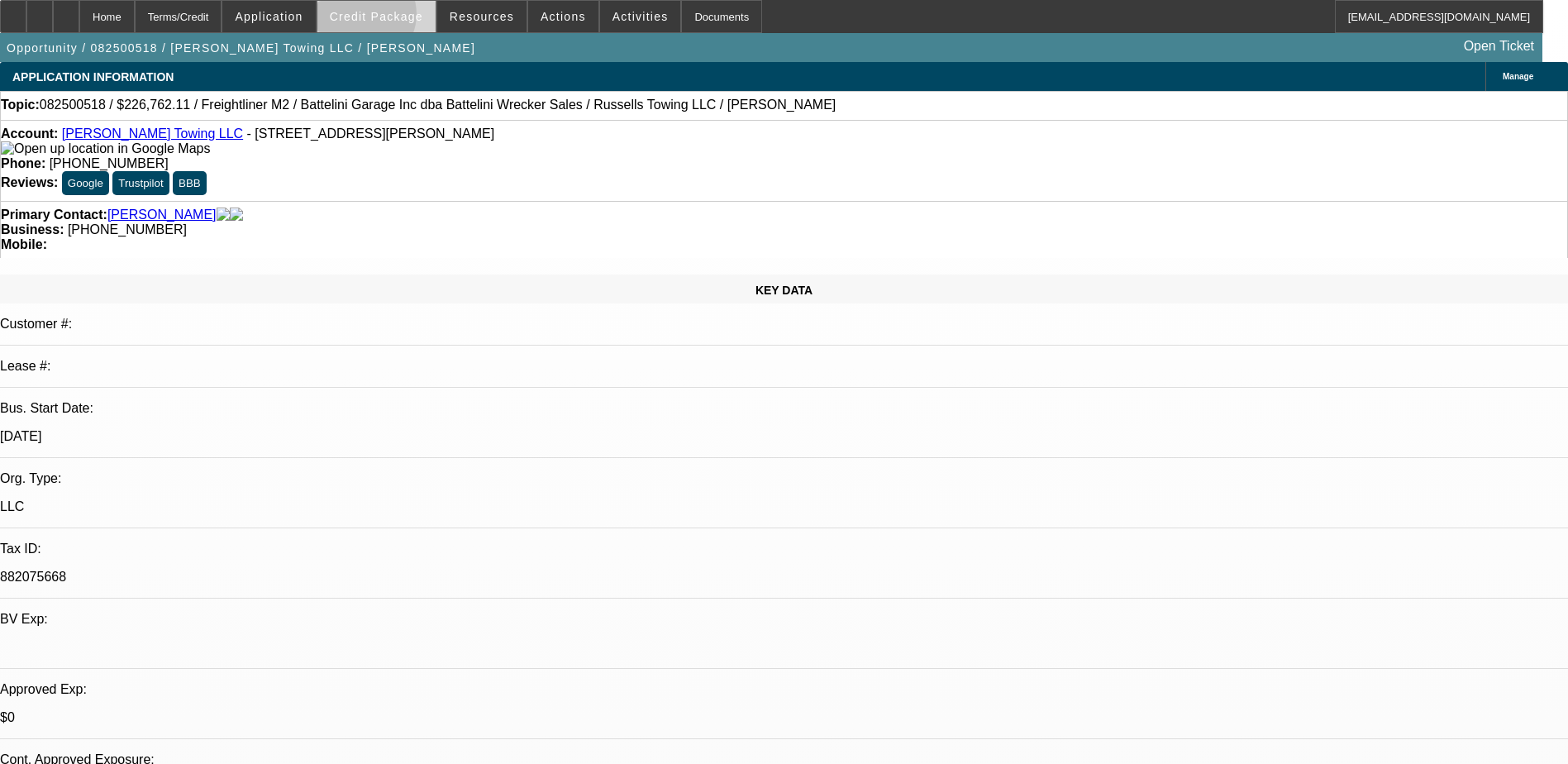
click at [389, 19] on span "Credit Package" at bounding box center [377, 17] width 93 height 14
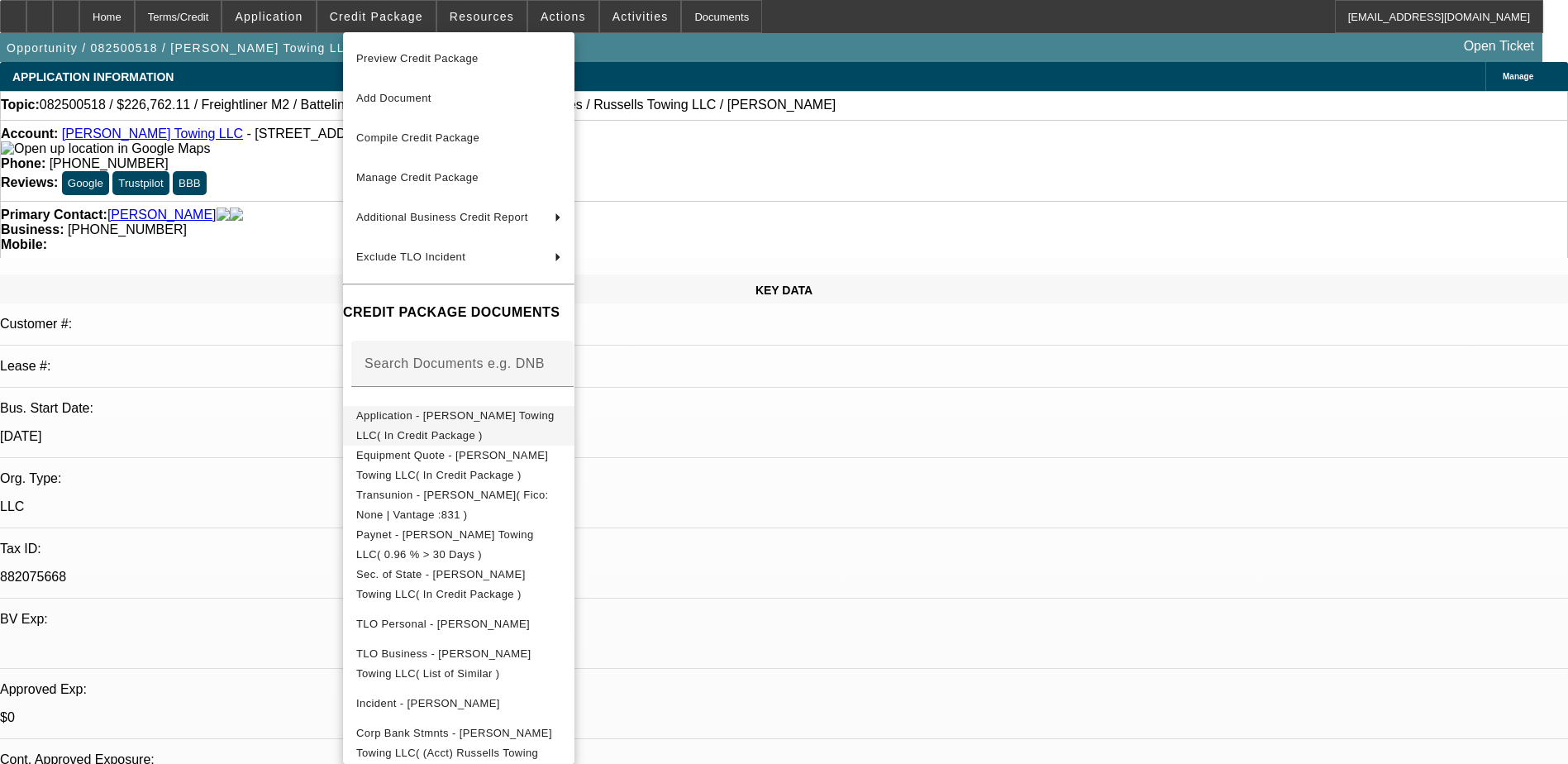
click at [493, 430] on button "Application - Russell's Towing LLC( In Credit Package )" at bounding box center [459, 426] width 232 height 40
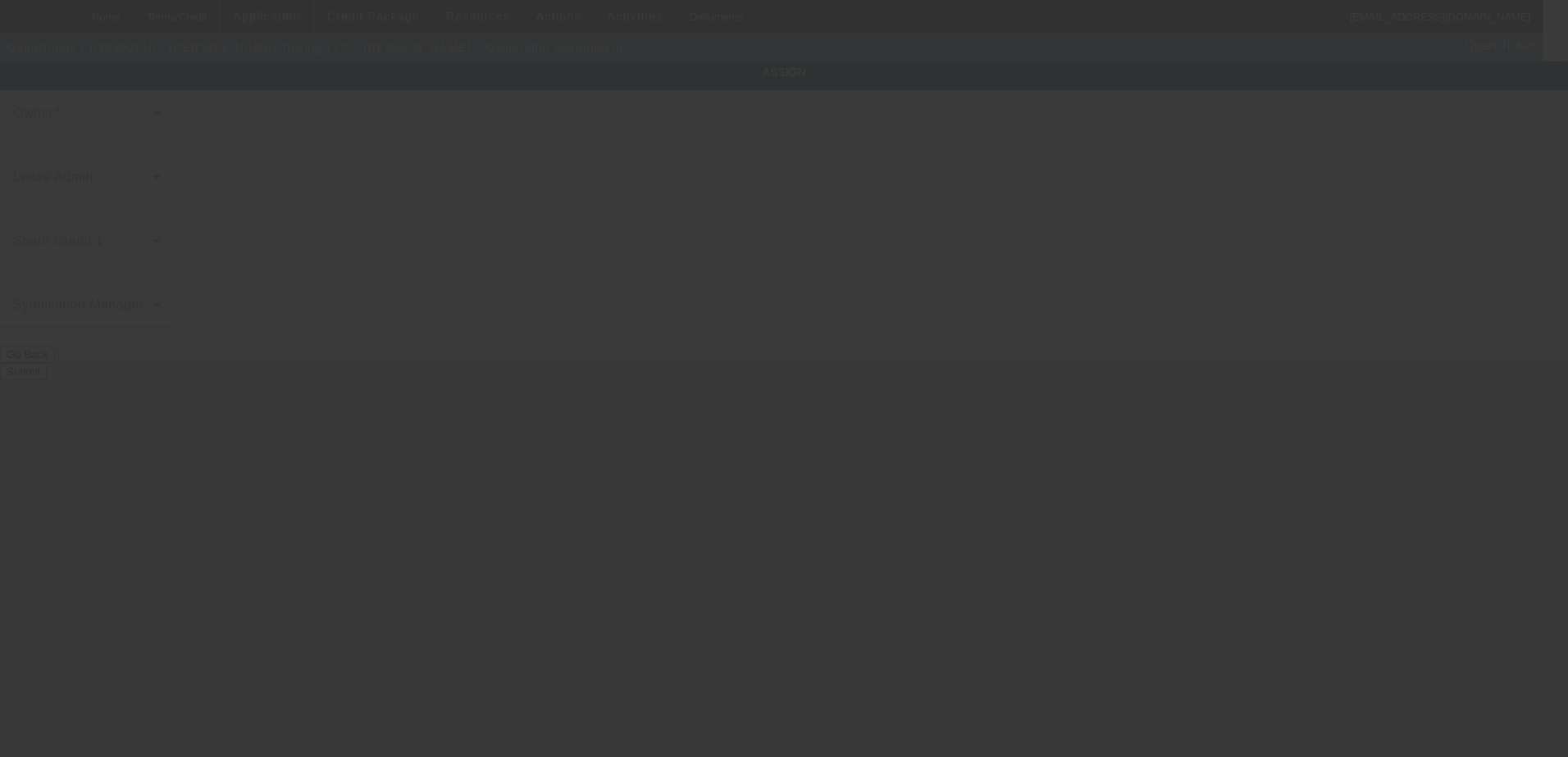
click at [358, 176] on div at bounding box center [784, 378] width 1568 height 757
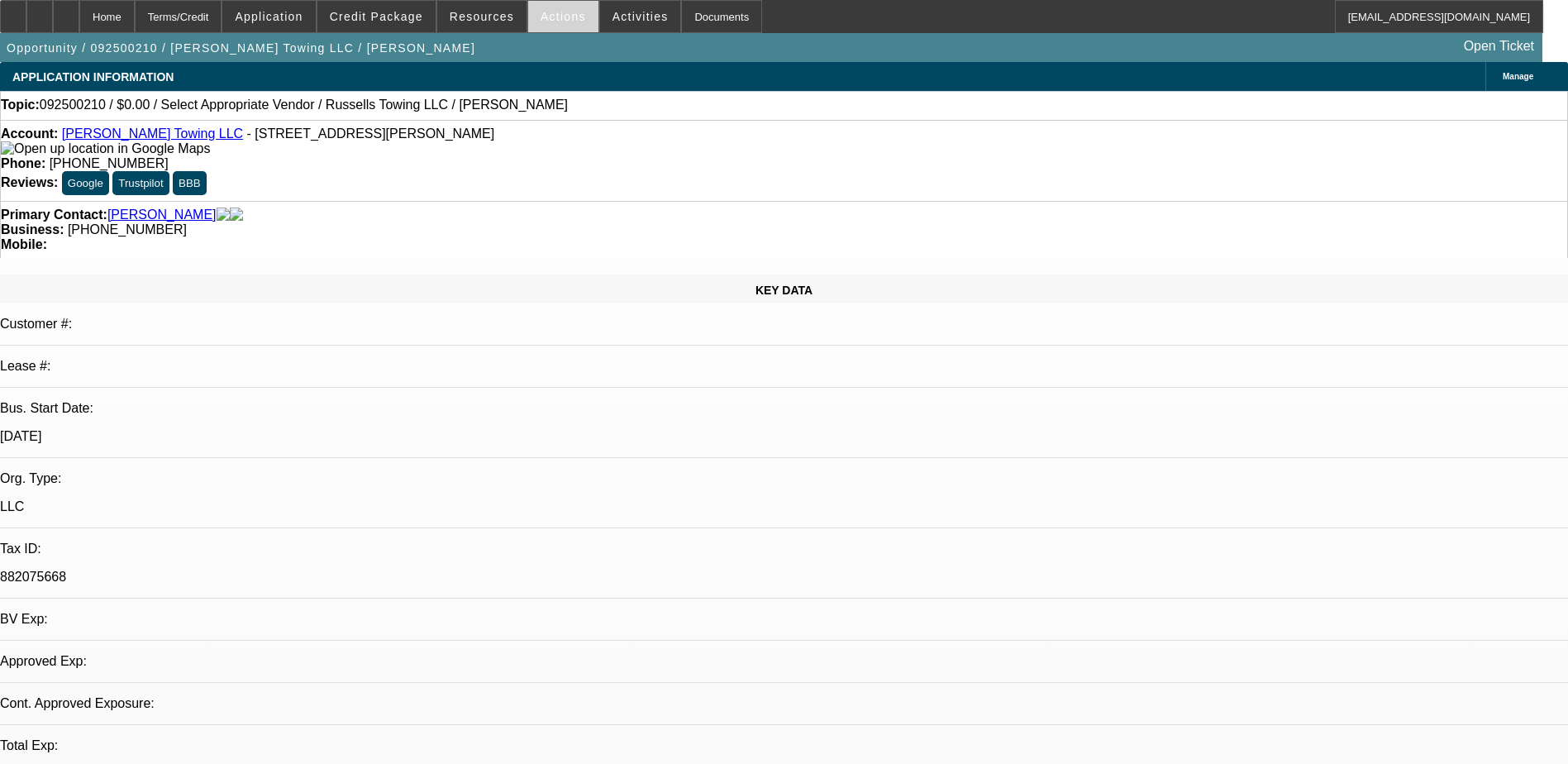
select select "0"
select select "2"
select select "0.1"
select select "4"
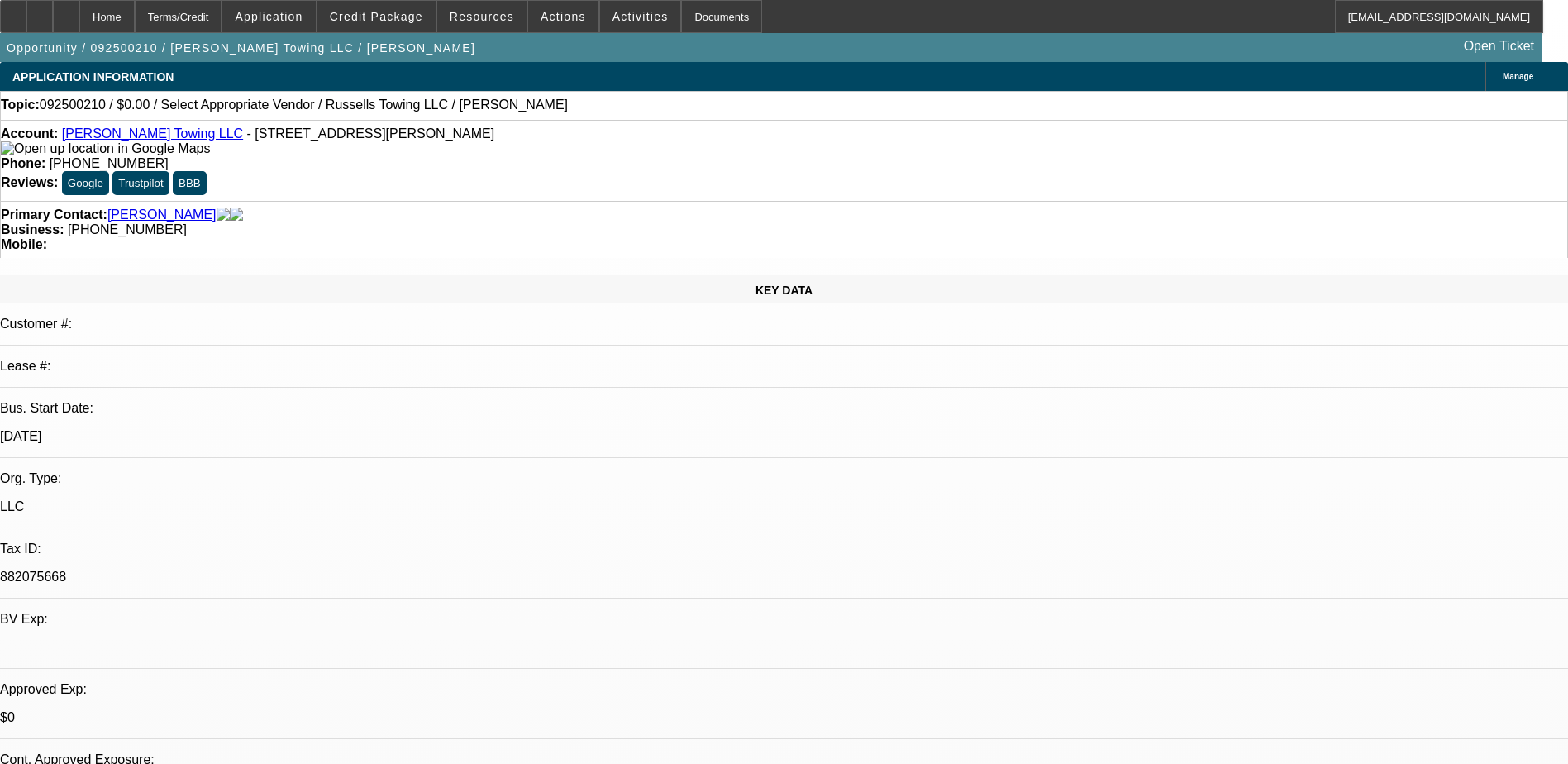
click at [562, 36] on div "Opportunity / 092500210 / Russell's Towing LLC / Russell, Zachary Open Ticket" at bounding box center [771, 48] width 1543 height 29
click at [577, 18] on span at bounding box center [563, 17] width 70 height 40
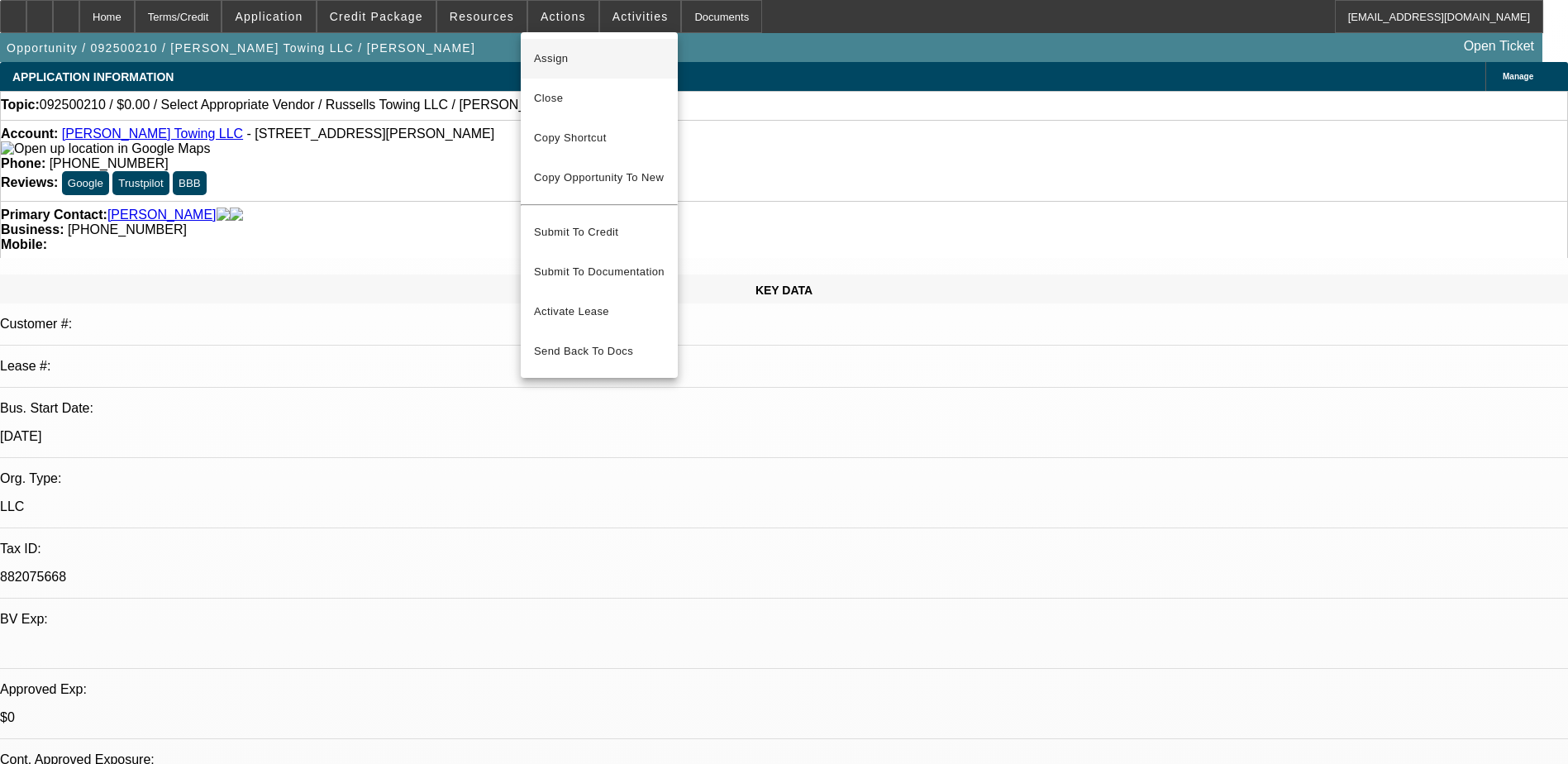
click at [573, 53] on span "Assign" at bounding box center [599, 58] width 131 height 19
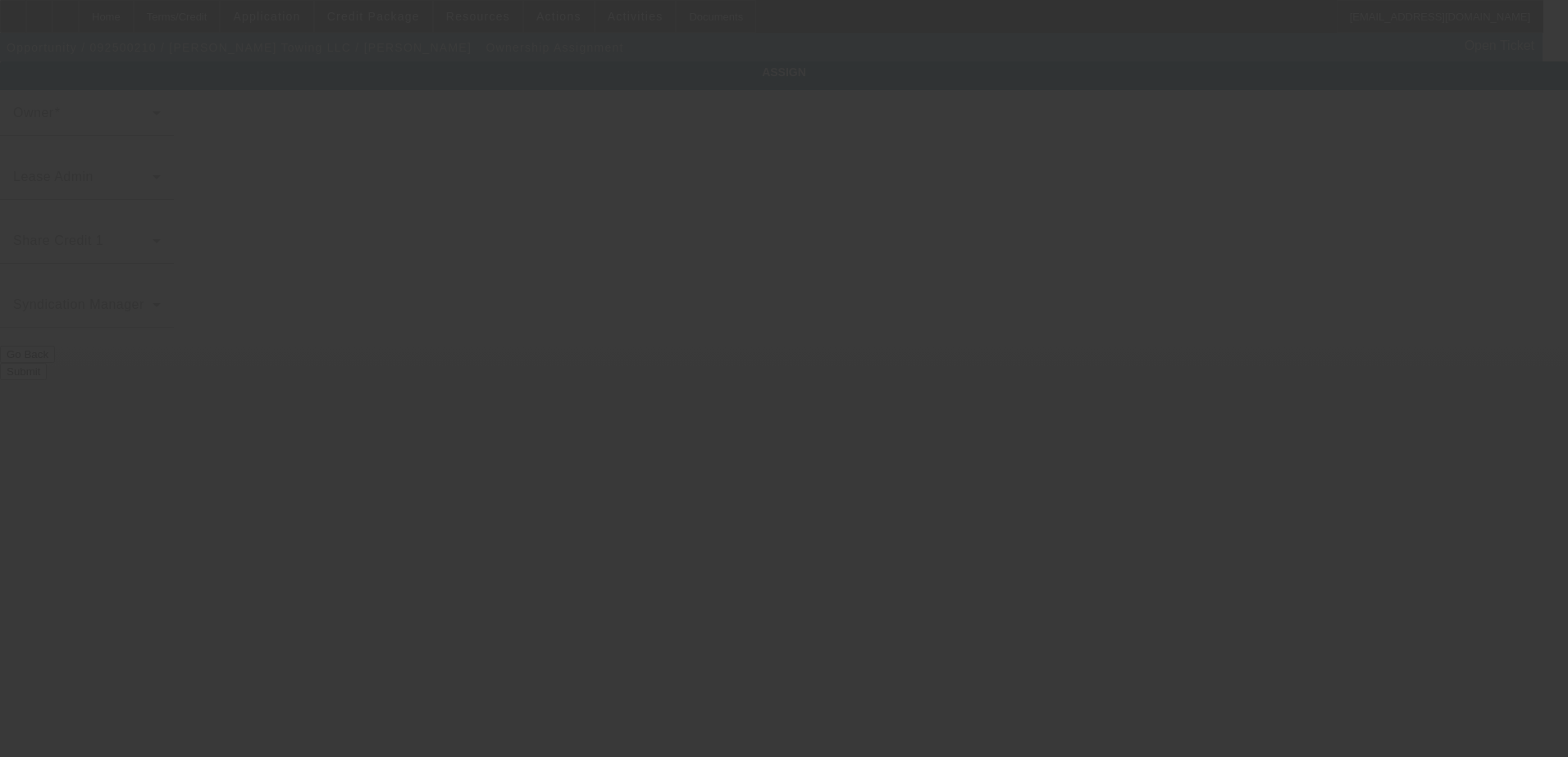
click at [626, 144] on div at bounding box center [784, 378] width 1568 height 757
click at [622, 132] on div at bounding box center [784, 378] width 1568 height 757
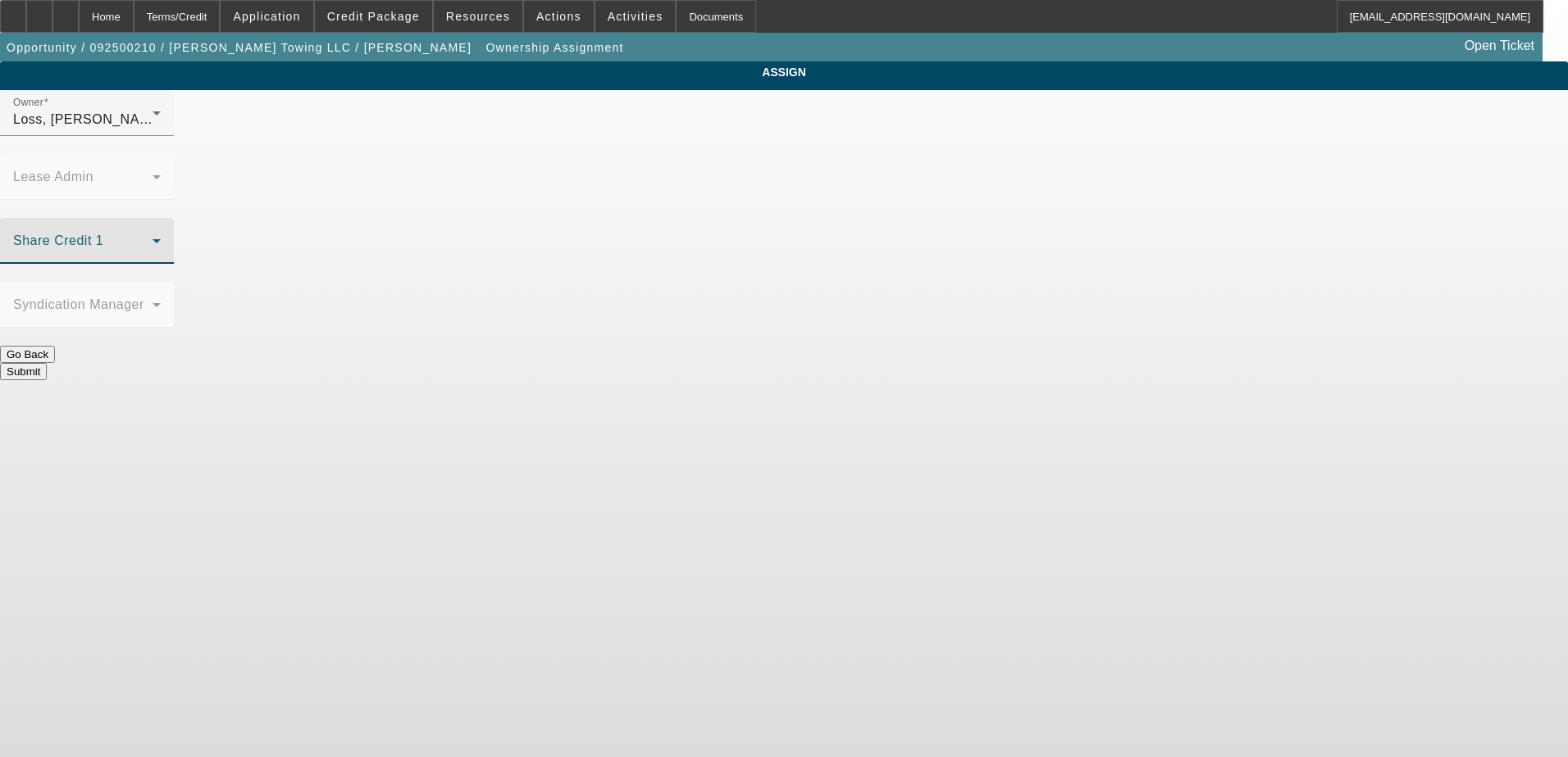
click at [153, 238] on span at bounding box center [83, 247] width 139 height 19
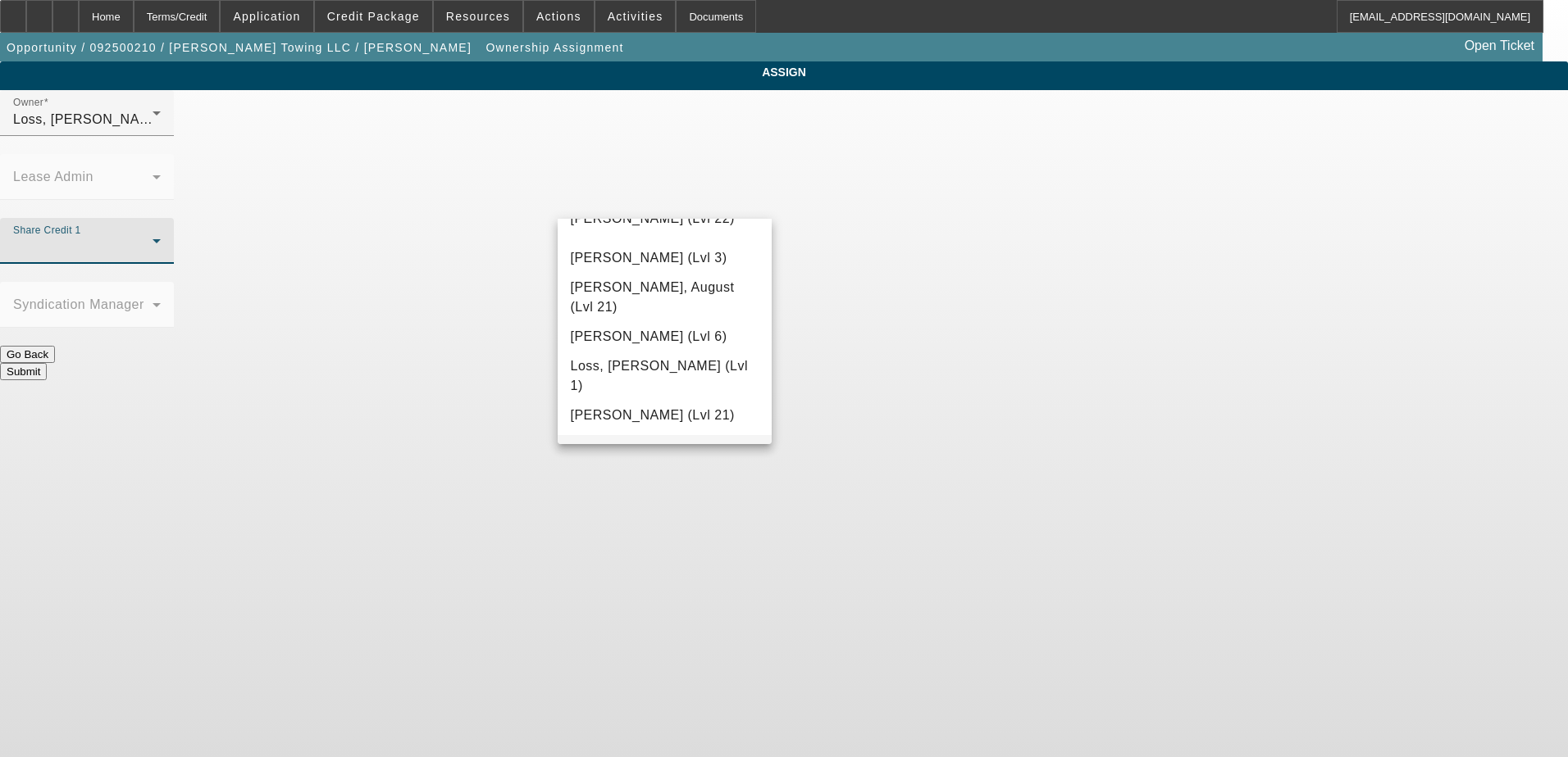
scroll to position [1204, 0]
click at [594, 339] on span "Loss, Luke (Lvl 1)" at bounding box center [665, 339] width 188 height 40
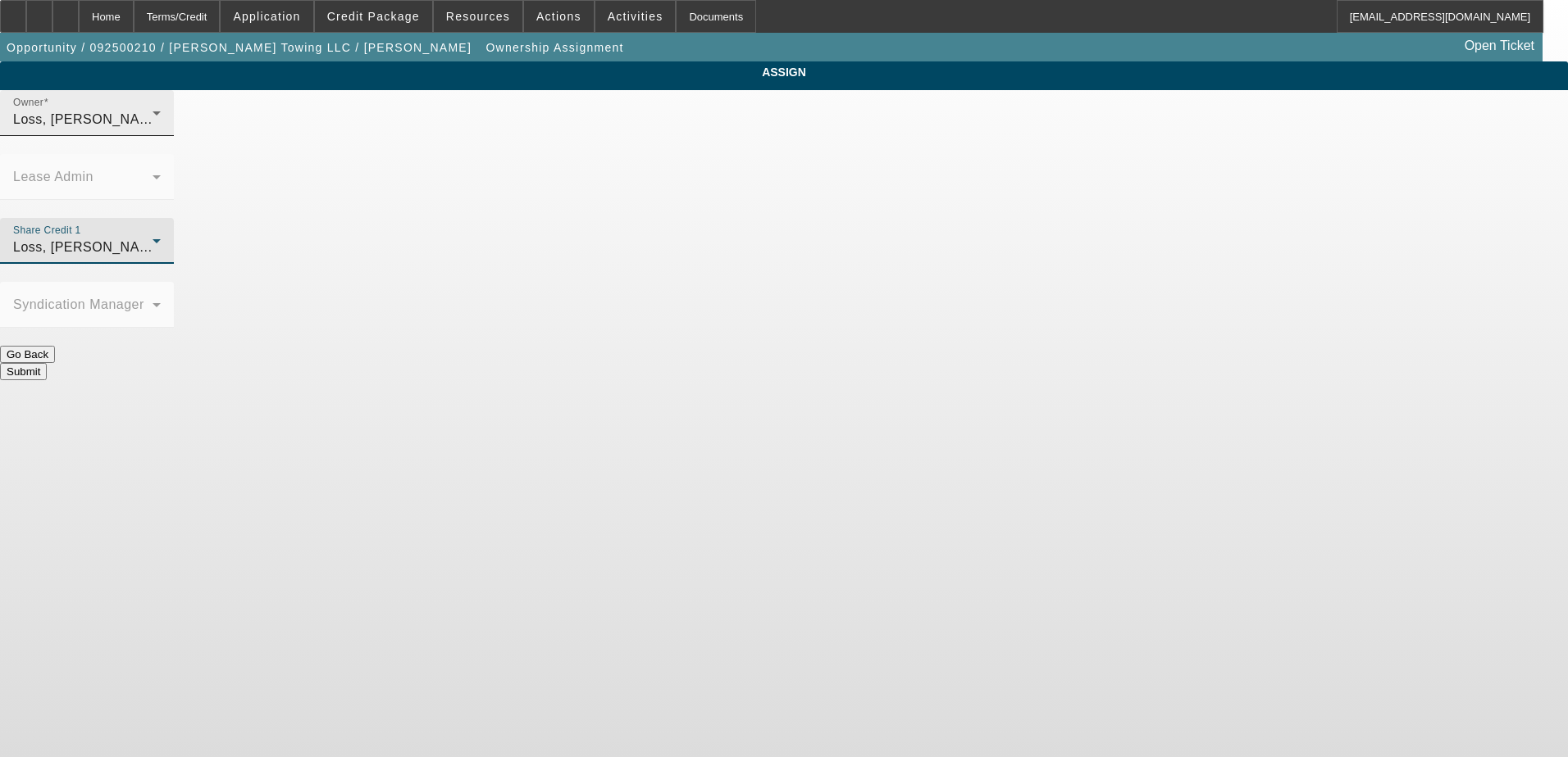
click at [160, 119] on div "Owner Loss, Luke (Lvl 1)" at bounding box center [87, 113] width 148 height 46
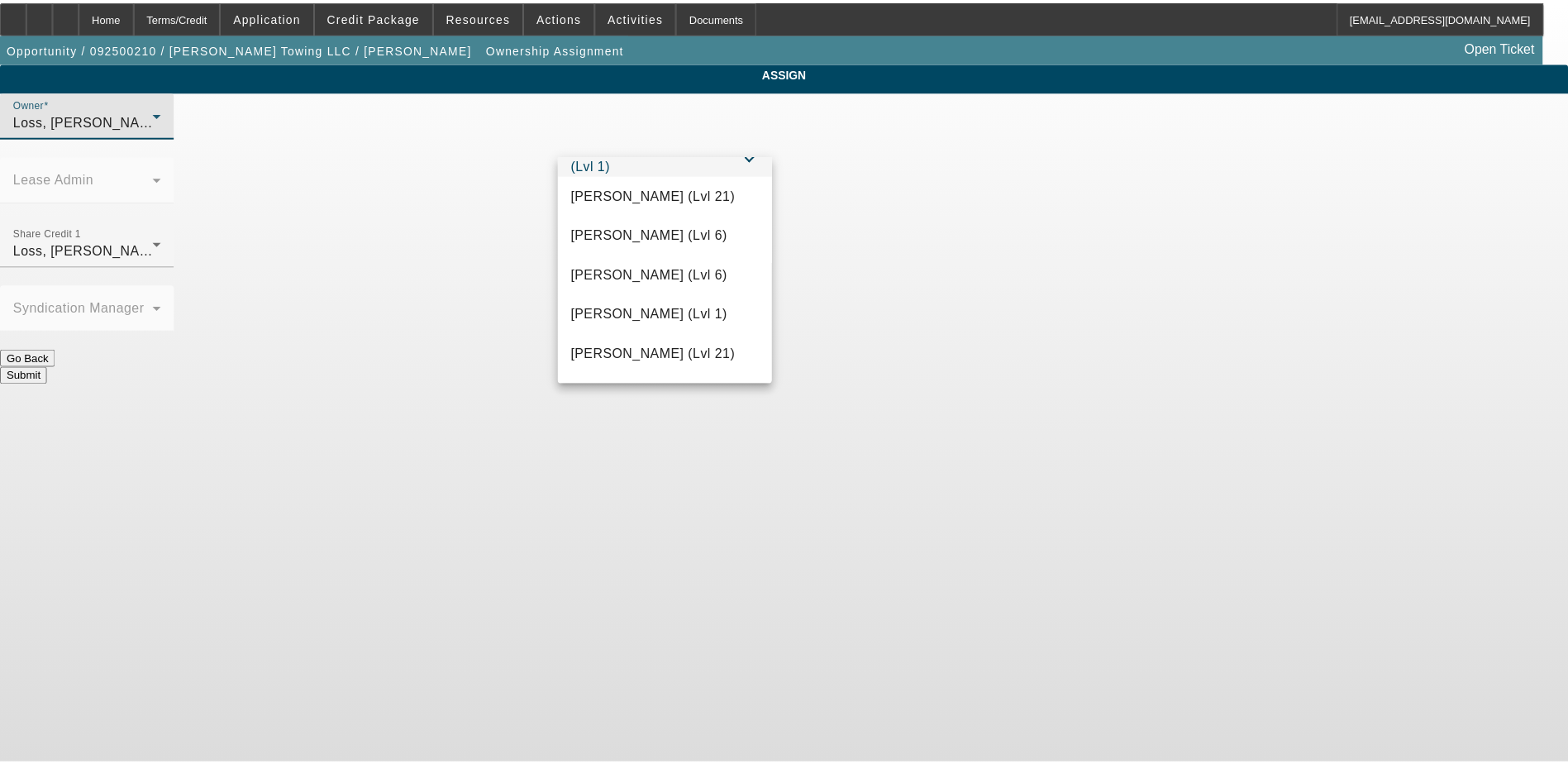
scroll to position [1417, 0]
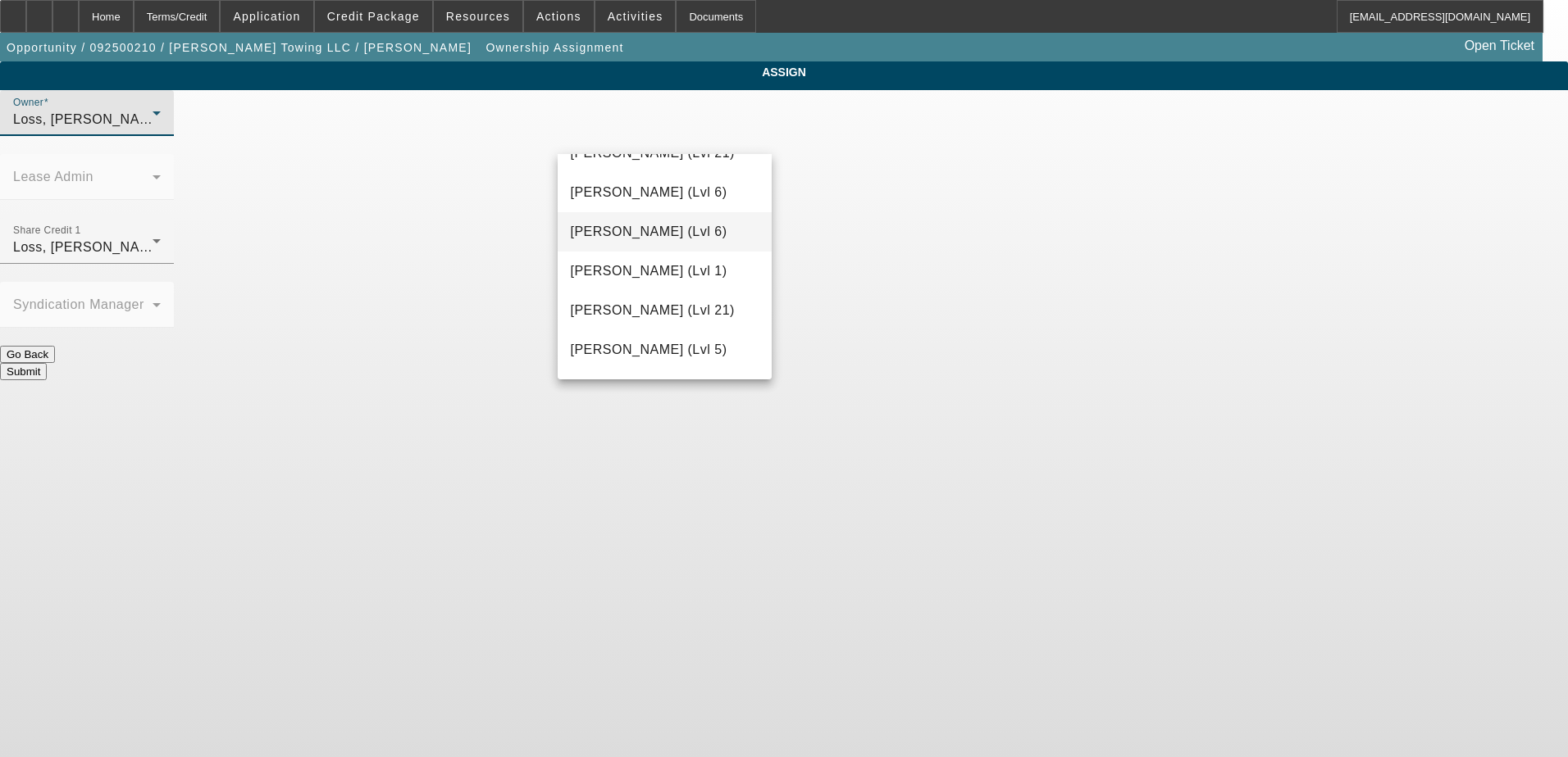
click at [675, 234] on span "Martell, Heath (Lvl 6)" at bounding box center [649, 232] width 157 height 19
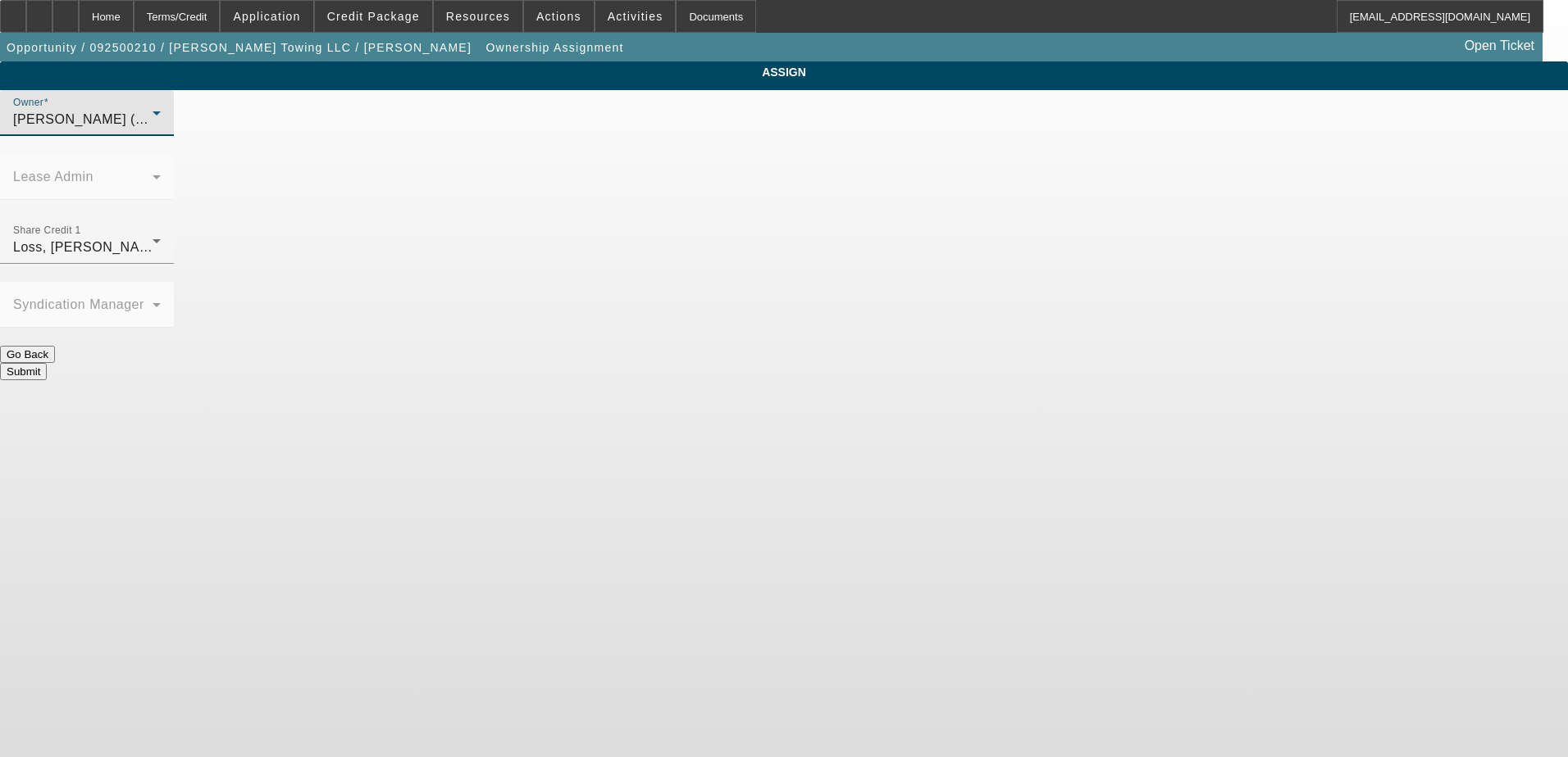
click at [46, 363] on button "Submit" at bounding box center [23, 372] width 46 height 17
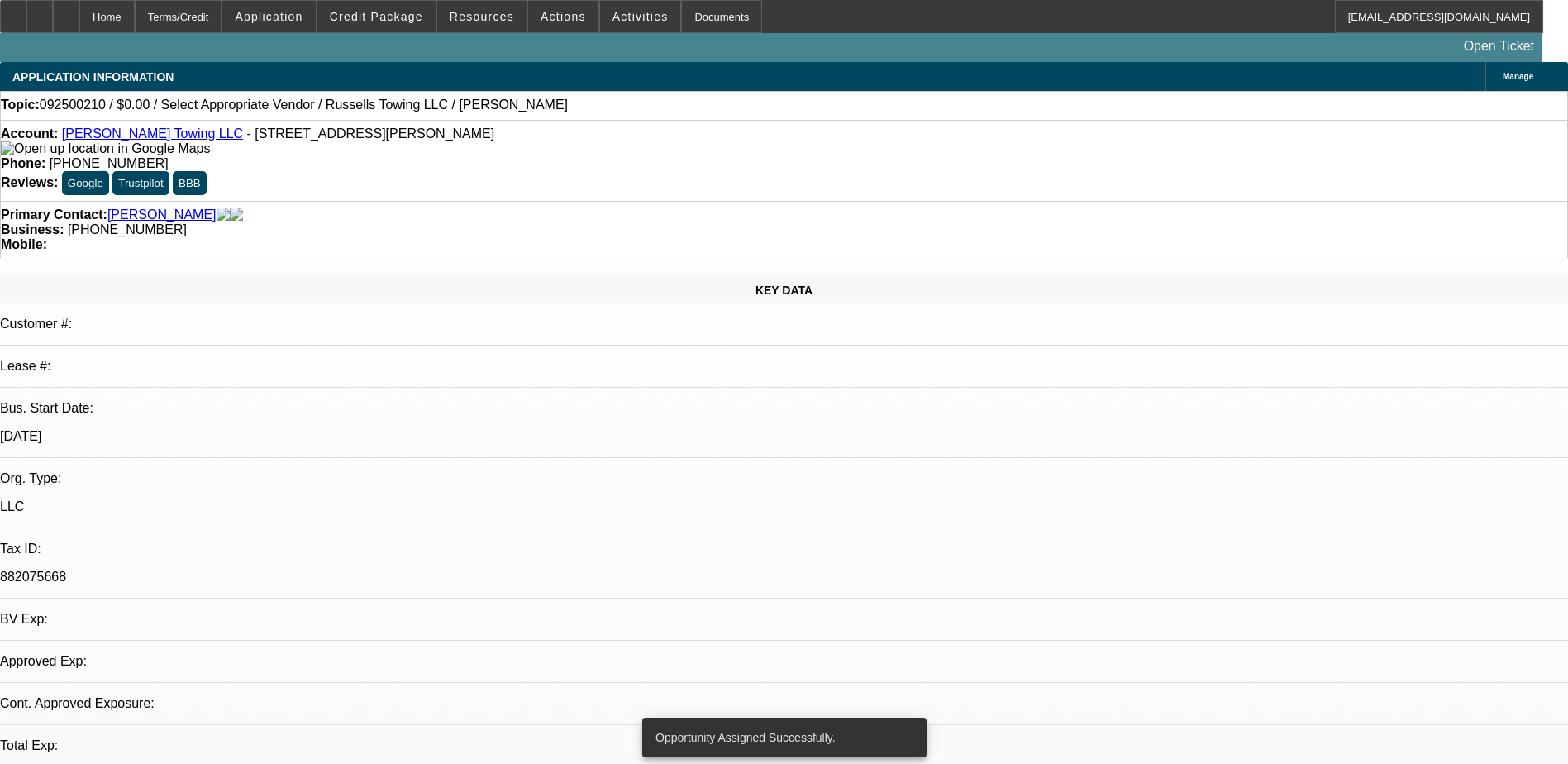
select select "0"
select select "2"
select select "0.1"
select select "4"
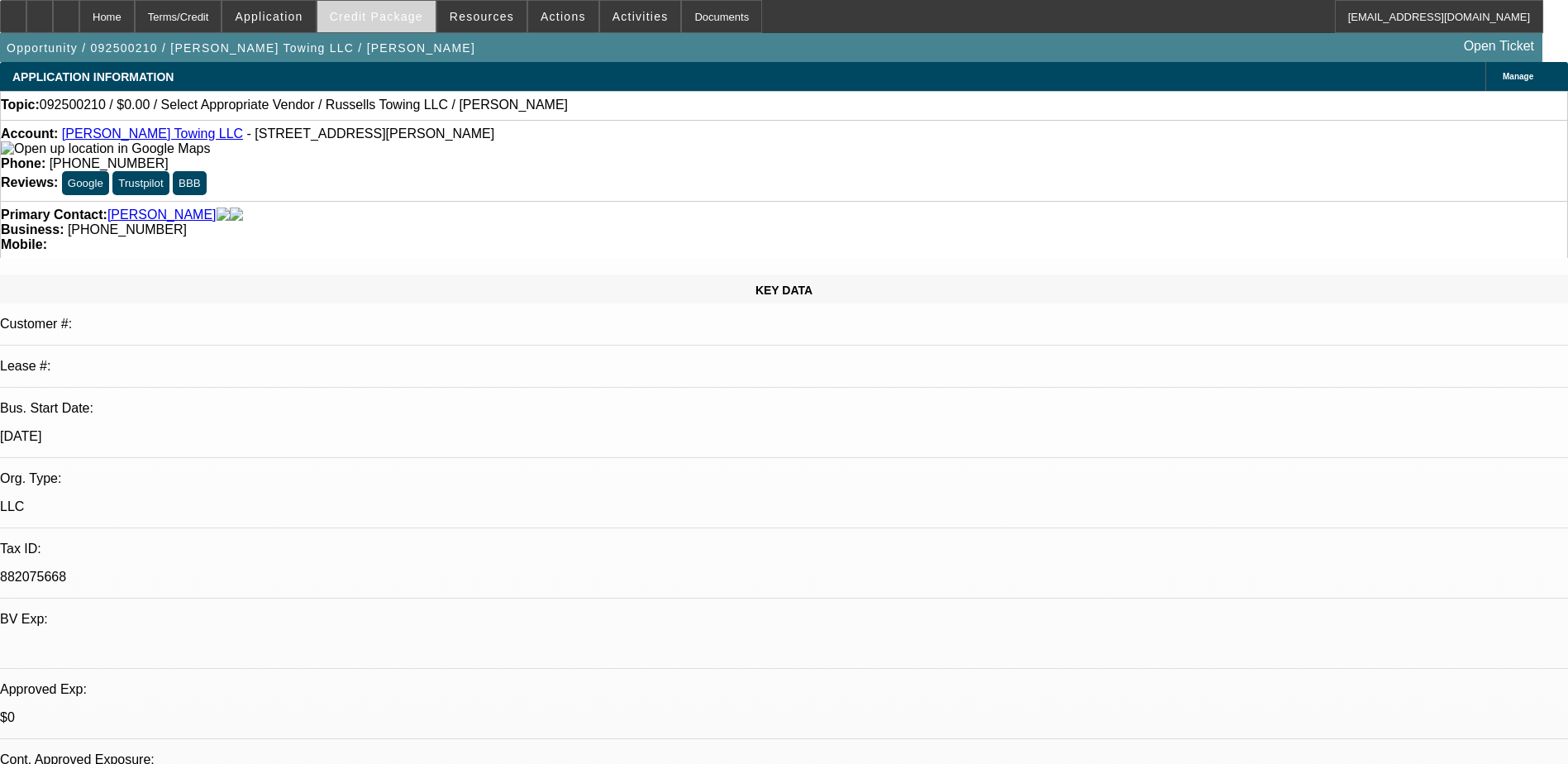
click at [370, 14] on span "Credit Package" at bounding box center [377, 17] width 93 height 14
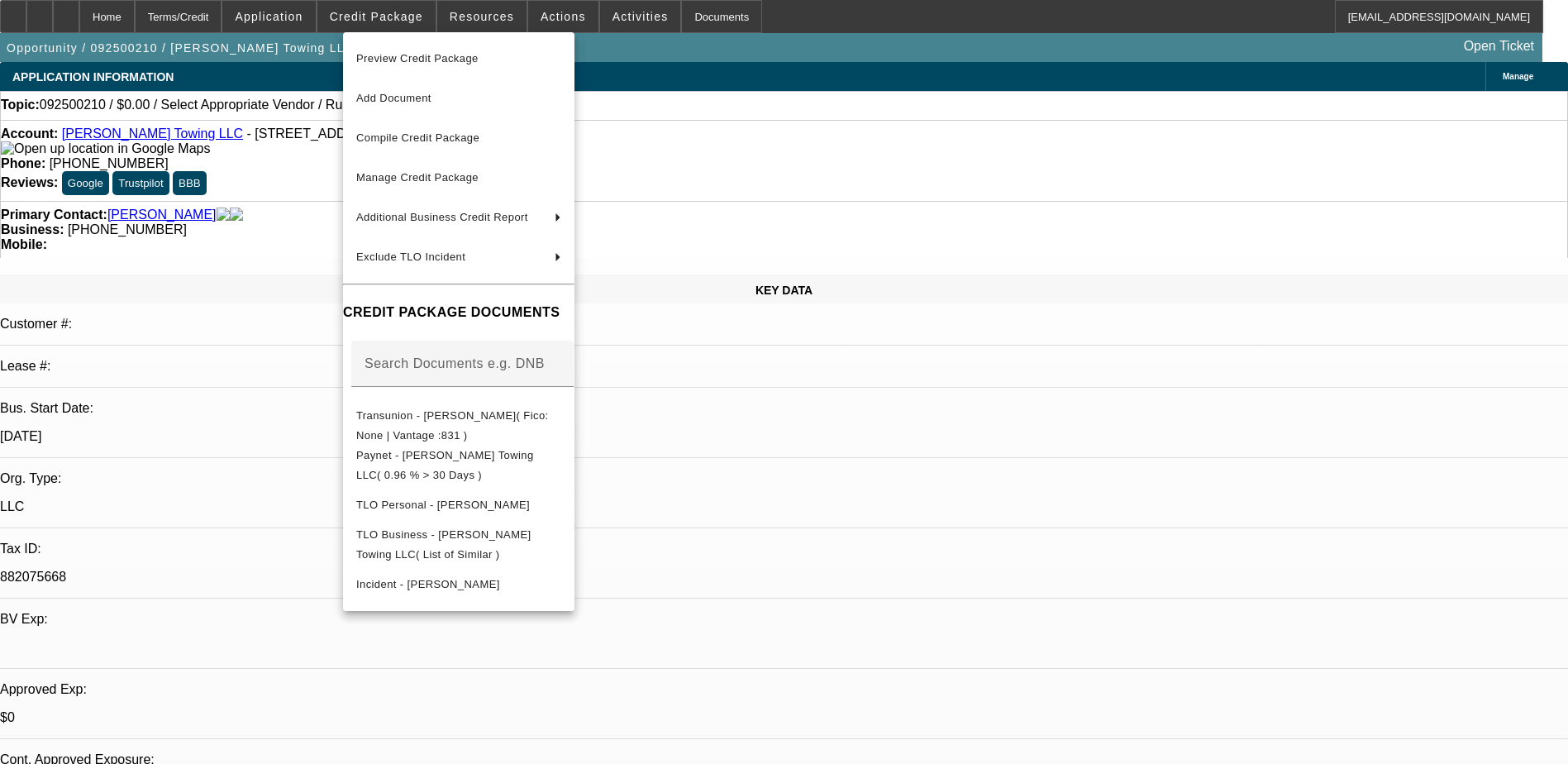
click at [363, 20] on div at bounding box center [784, 382] width 1568 height 764
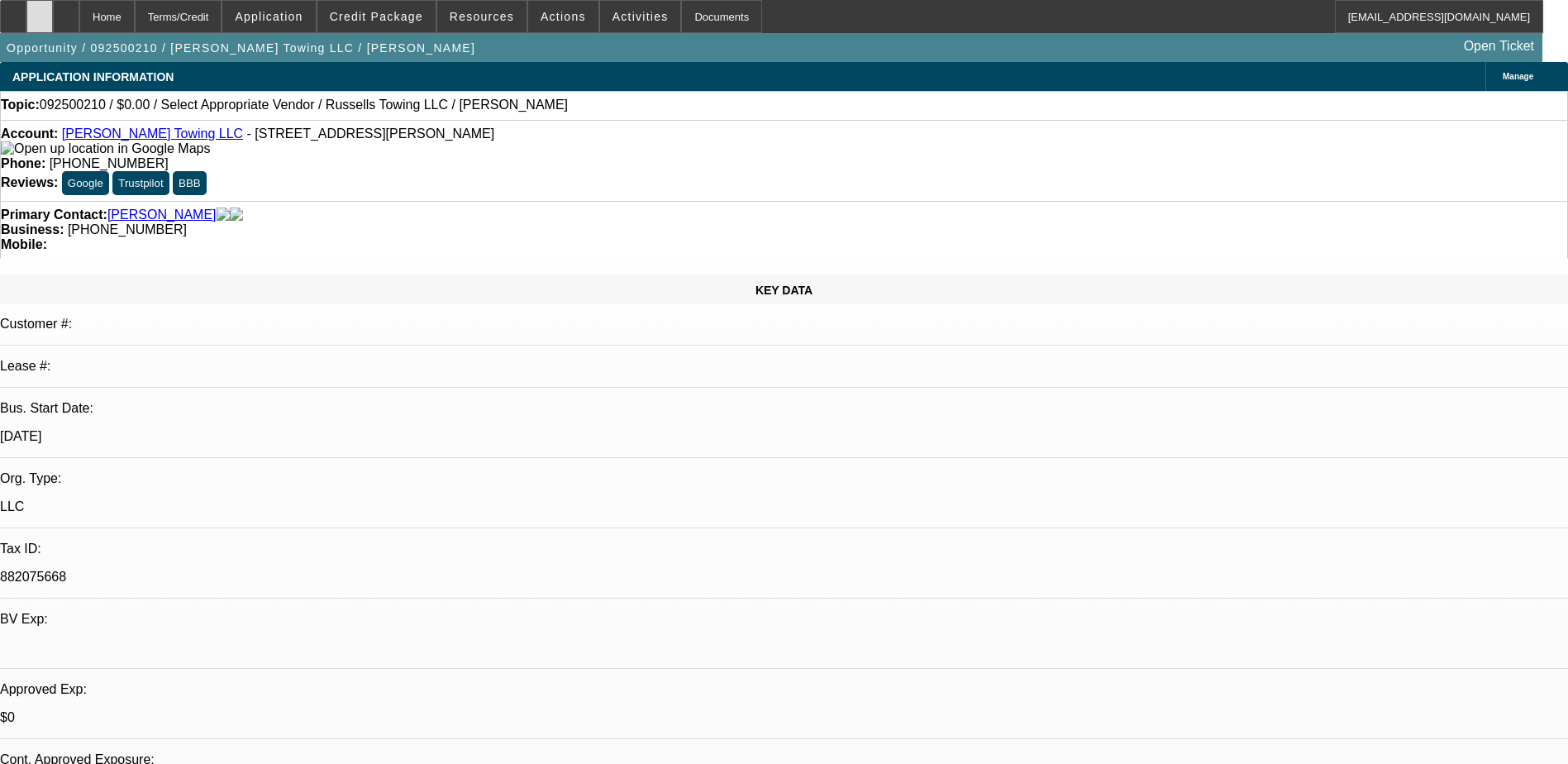
click at [53, 15] on div at bounding box center [39, 17] width 26 height 33
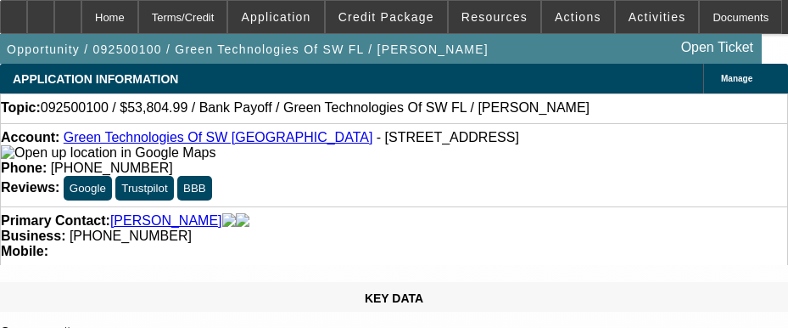
select select "0"
select select "2"
select select "0.1"
select select "4"
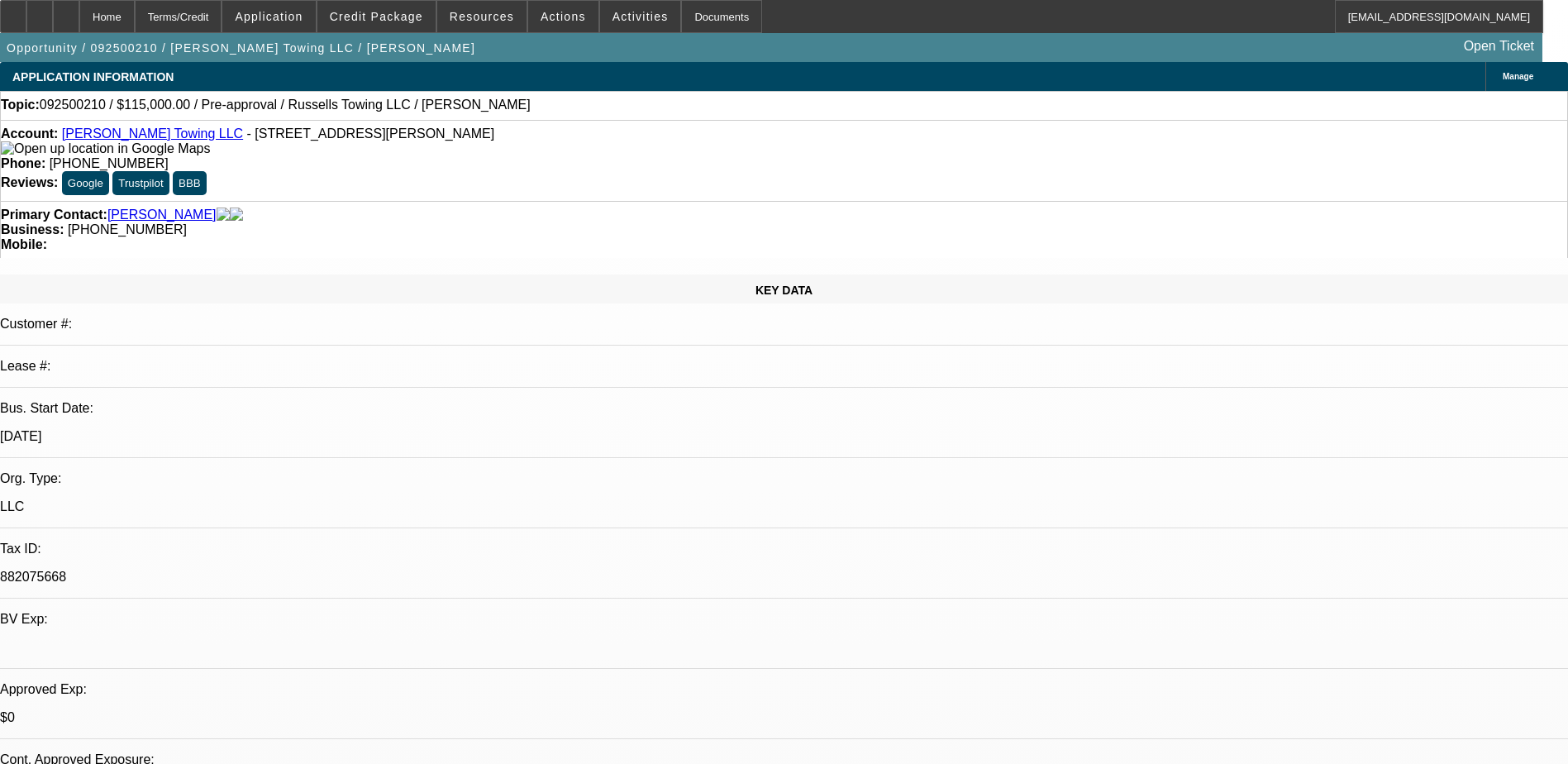
select select "0"
select select "2"
select select "0.1"
select select "4"
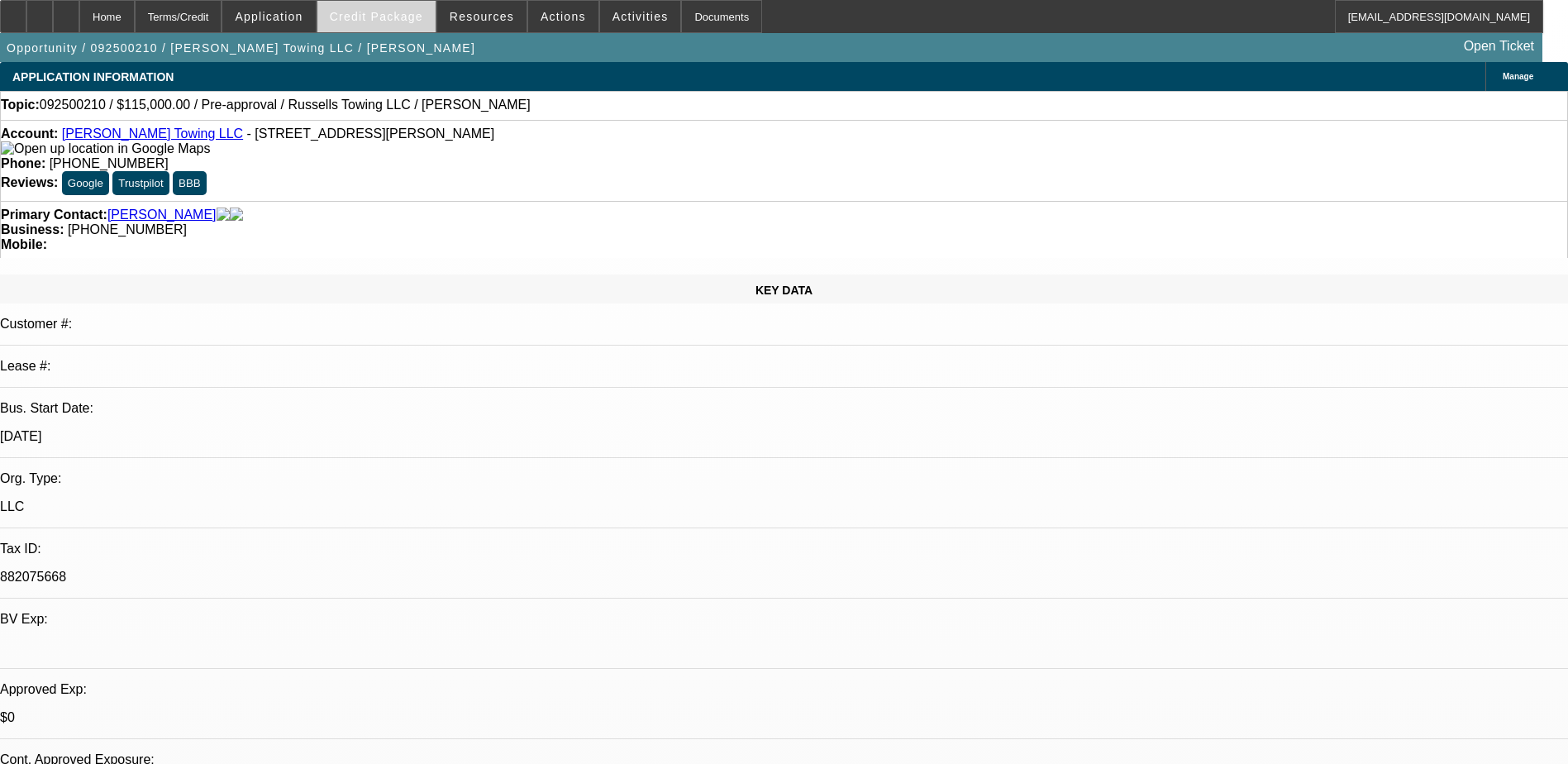
click at [421, 10] on span "Credit Package" at bounding box center [377, 17] width 93 height 14
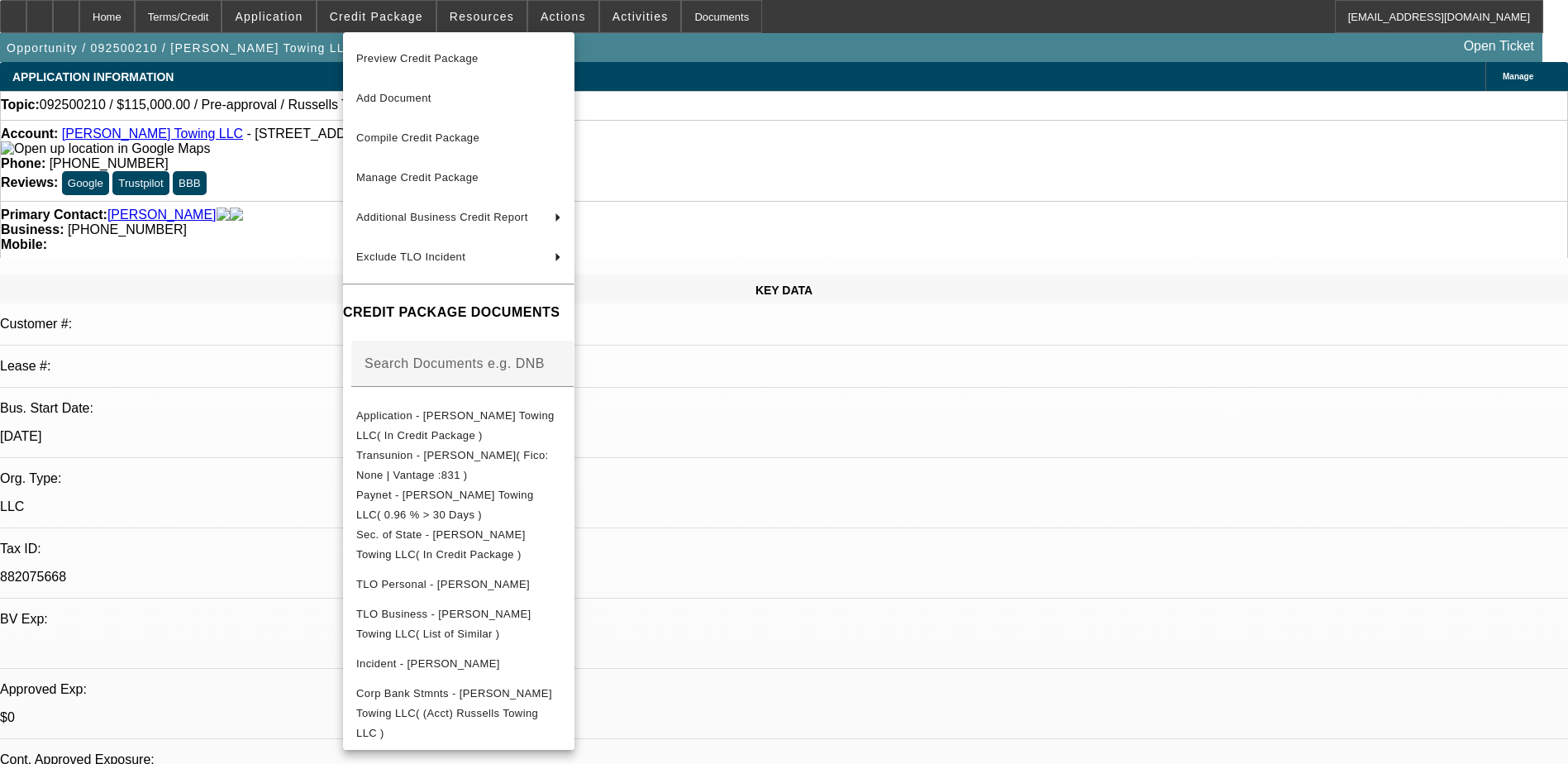
click at [1129, 495] on div at bounding box center [784, 382] width 1568 height 764
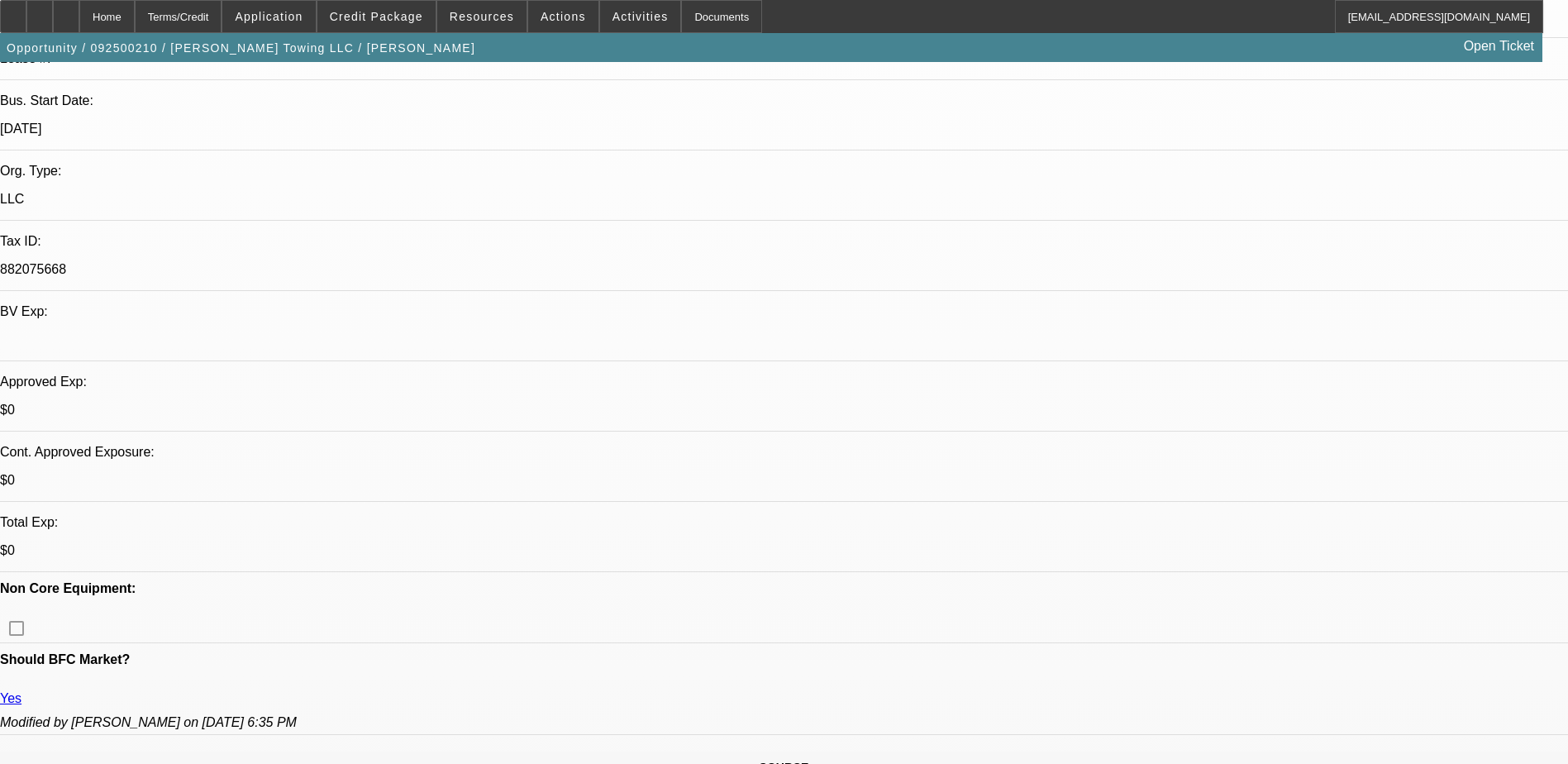
scroll to position [330, 0]
